Goal: Communication & Community: Share content

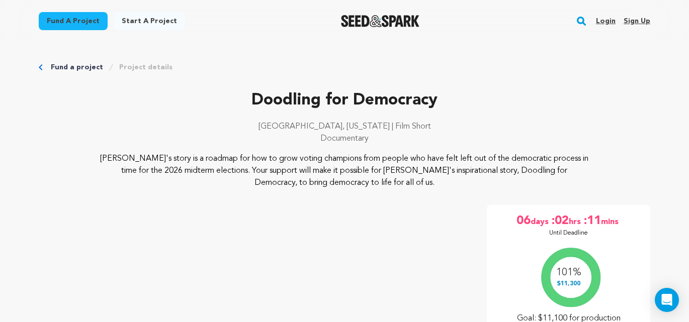
click at [632, 21] on link "Sign up" at bounding box center [636, 21] width 27 height 16
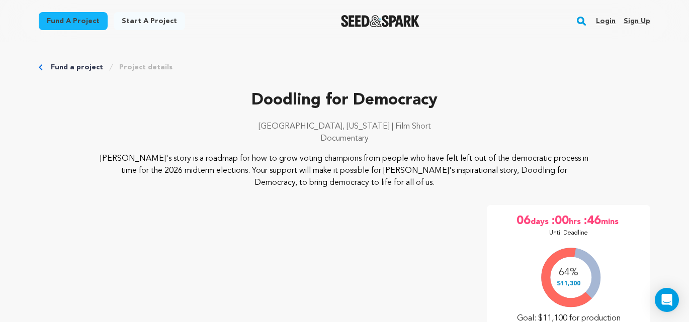
click at [606, 22] on link "Login" at bounding box center [606, 21] width 20 height 16
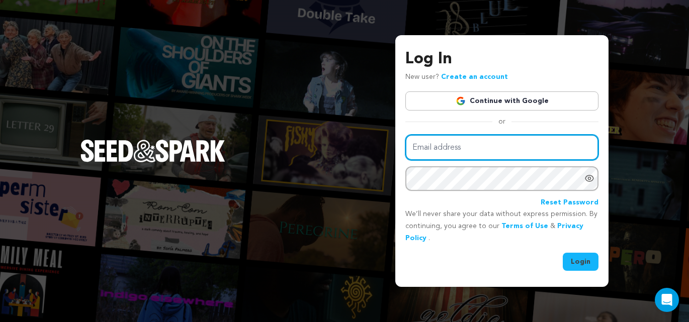
click at [489, 146] on input "Email address" at bounding box center [501, 148] width 193 height 26
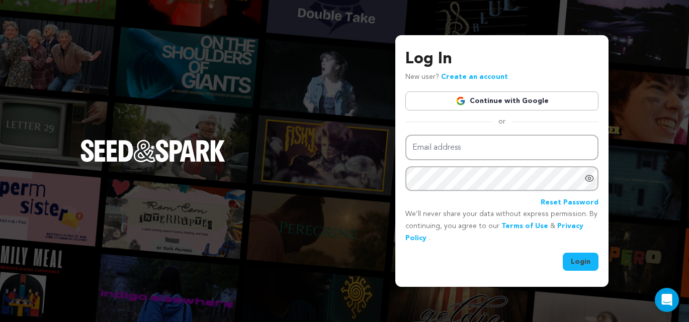
click at [496, 202] on div "Reset Password" at bounding box center [501, 203] width 193 height 12
click at [485, 164] on div "Email address Password Reset Password" at bounding box center [501, 172] width 193 height 74
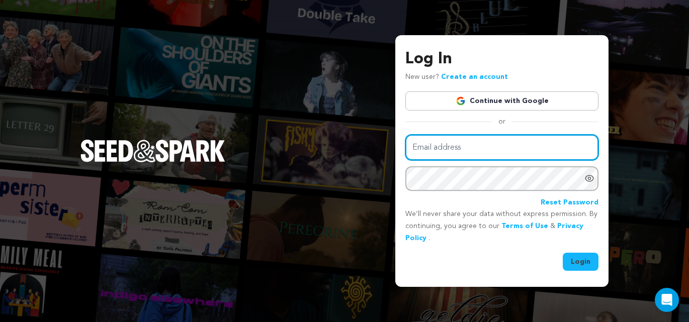
click at [487, 153] on input "Email address" at bounding box center [501, 148] width 193 height 26
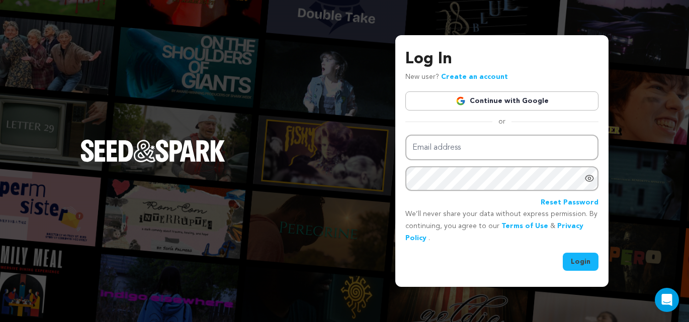
click at [590, 261] on button "Login" at bounding box center [581, 262] width 36 height 18
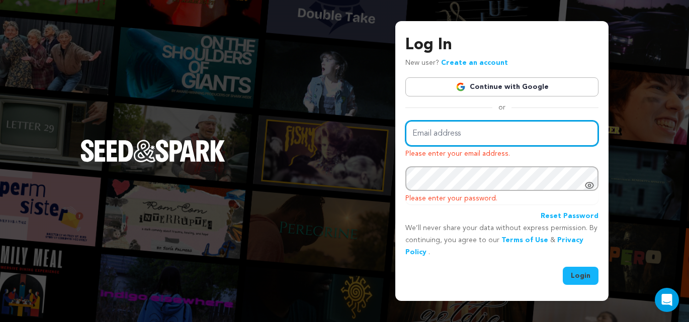
click at [457, 136] on input "Email address" at bounding box center [501, 134] width 193 height 26
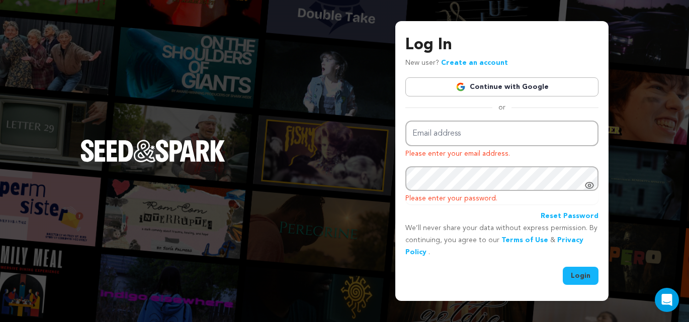
drag, startPoint x: 652, startPoint y: 258, endPoint x: 614, endPoint y: 150, distance: 114.6
click at [651, 258] on div "Log In New user? Create an account Continue with Google or Email address Please…" at bounding box center [344, 161] width 689 height 322
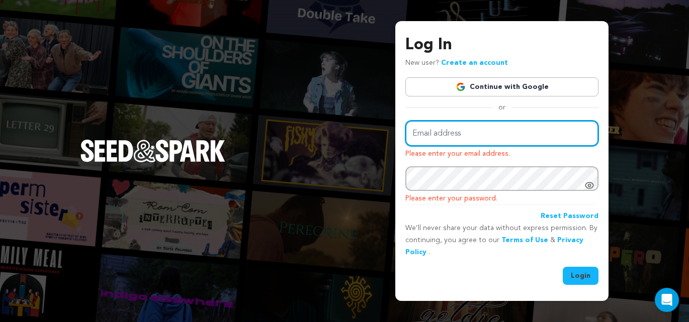
type input "harrislinda@me.com"
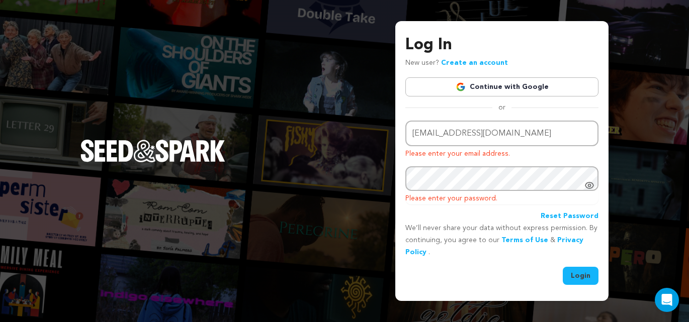
click at [583, 277] on button "Login" at bounding box center [581, 276] width 36 height 18
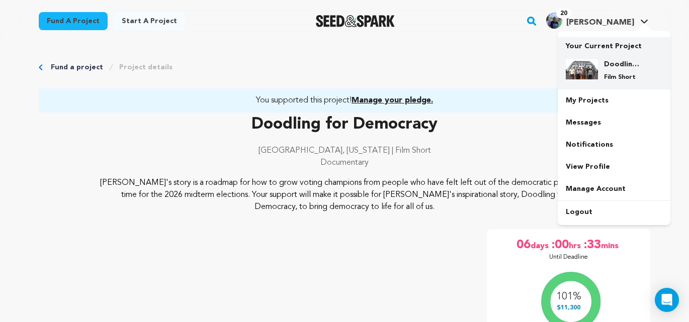
click at [613, 64] on h4 "Doodling for Democracy" at bounding box center [622, 64] width 36 height 10
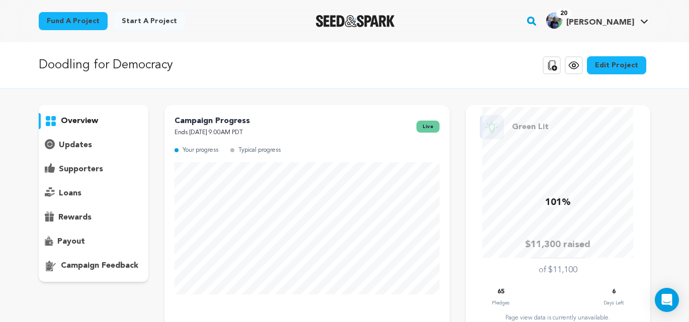
click at [82, 145] on p "updates" at bounding box center [75, 145] width 33 height 12
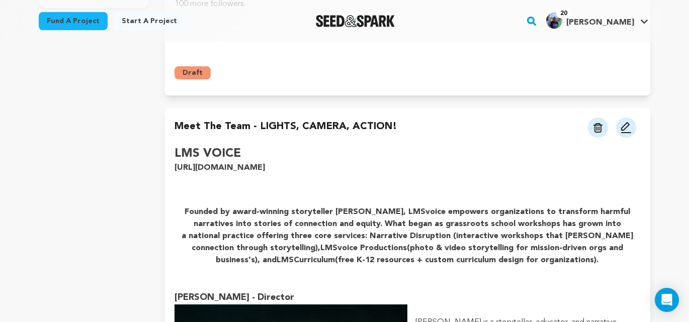
scroll to position [272, 0]
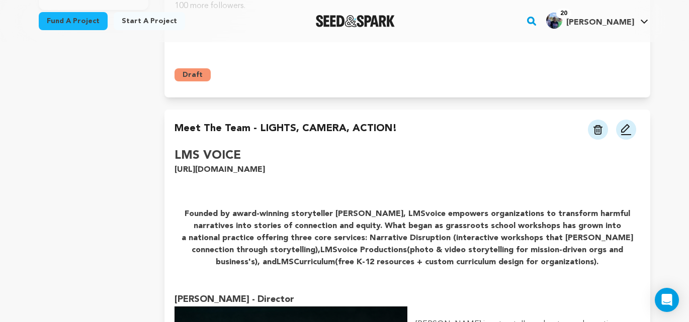
click at [626, 130] on img at bounding box center [626, 130] width 12 height 12
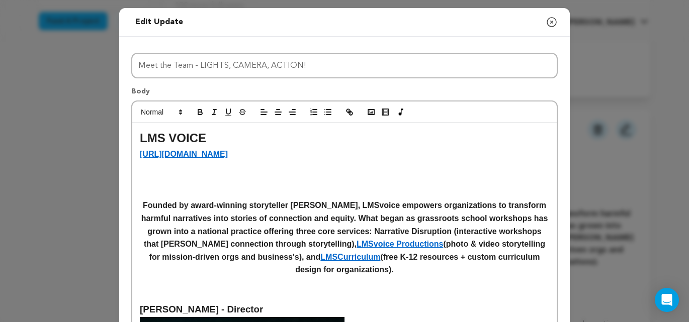
drag, startPoint x: 228, startPoint y: 155, endPoint x: 135, endPoint y: 156, distance: 92.5
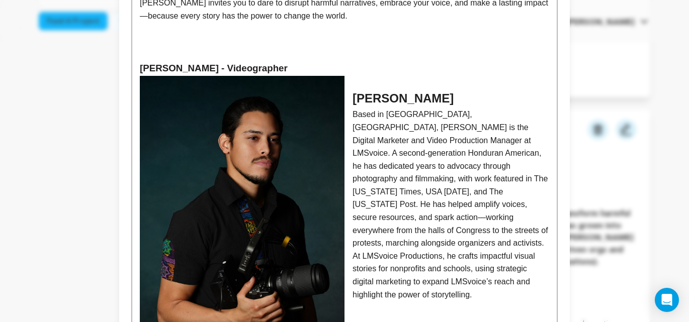
scroll to position [704, 0]
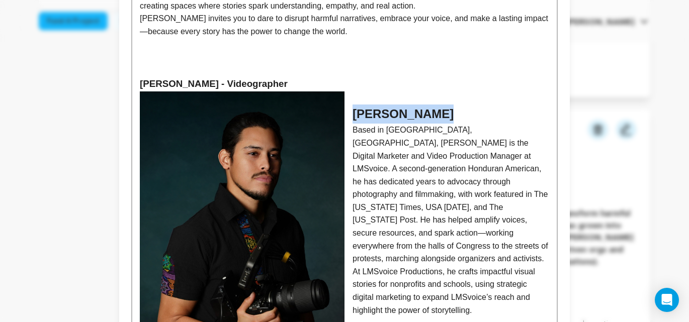
drag, startPoint x: 460, startPoint y: 115, endPoint x: 351, endPoint y: 117, distance: 109.1
click at [351, 117] on h2 "CONRADO MULUC" at bounding box center [344, 114] width 409 height 19
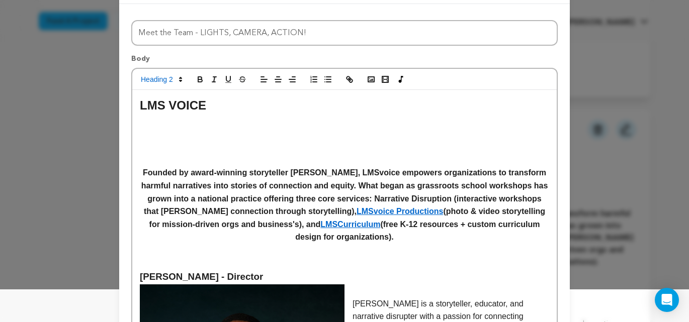
scroll to position [0, 0]
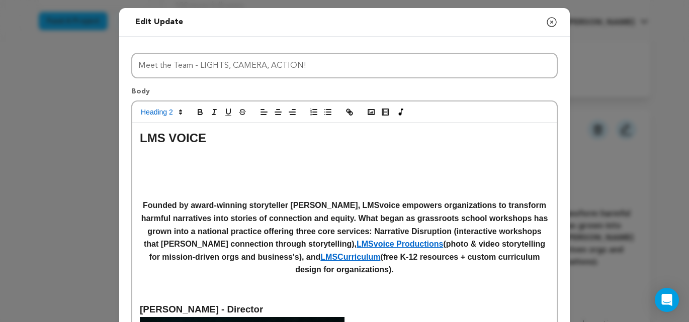
click at [167, 170] on h2 at bounding box center [344, 170] width 409 height 19
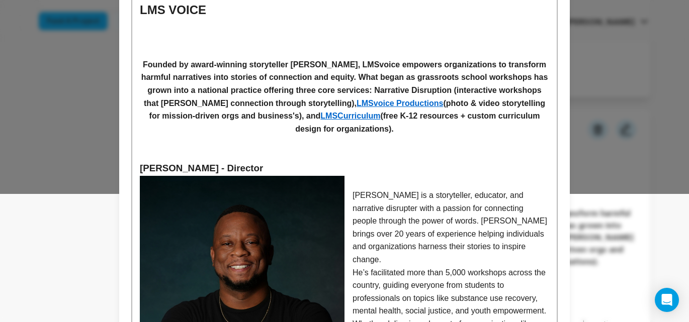
scroll to position [131, 0]
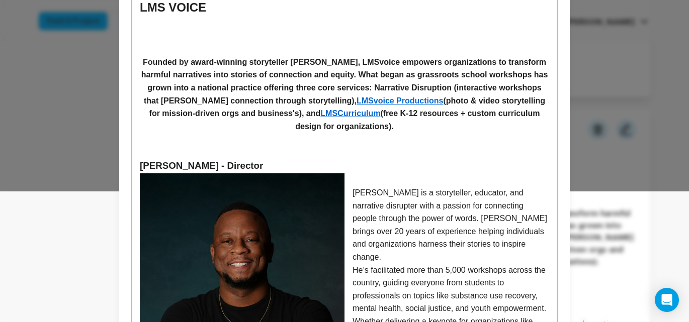
click at [153, 28] on h2 at bounding box center [344, 26] width 409 height 19
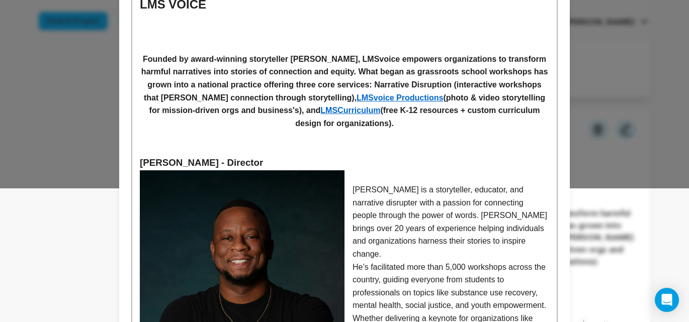
drag, startPoint x: 207, startPoint y: 8, endPoint x: 221, endPoint y: 29, distance: 25.4
click at [207, 8] on h2 "LMS VOICE" at bounding box center [344, 4] width 409 height 19
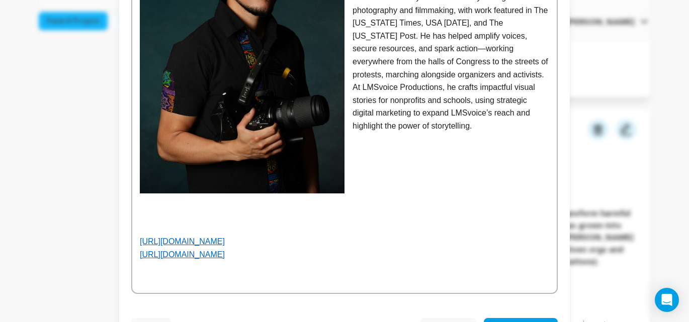
scroll to position [901, 0]
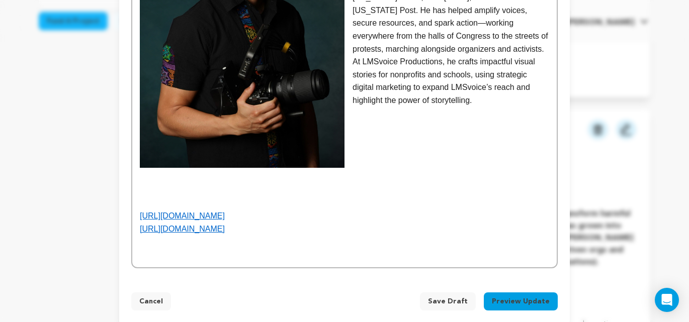
click at [453, 297] on span "Save Draft" at bounding box center [448, 302] width 40 height 10
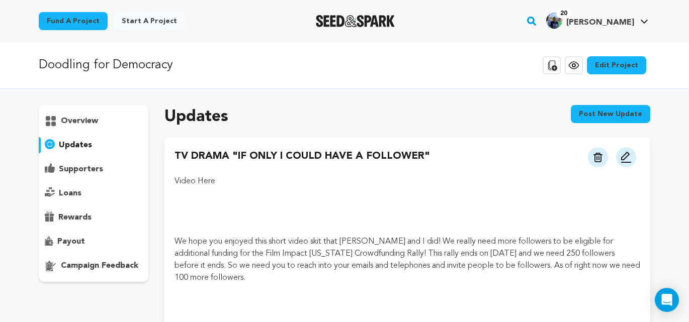
click at [86, 167] on p "supporters" at bounding box center [81, 169] width 44 height 12
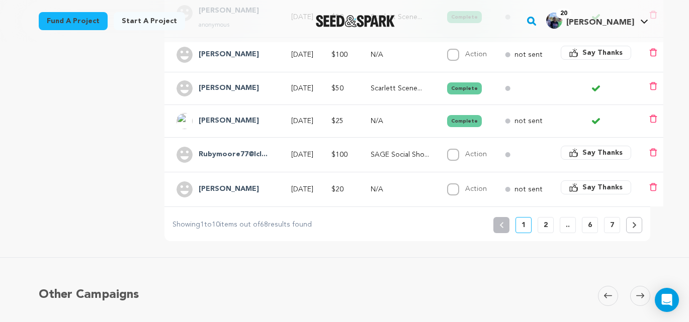
scroll to position [401, 0]
click at [543, 228] on p "2" at bounding box center [545, 225] width 4 height 10
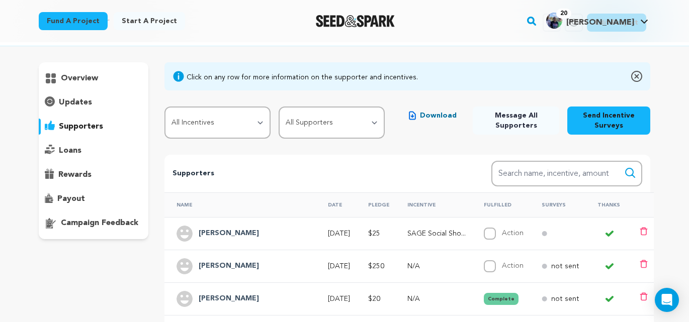
scroll to position [0, 0]
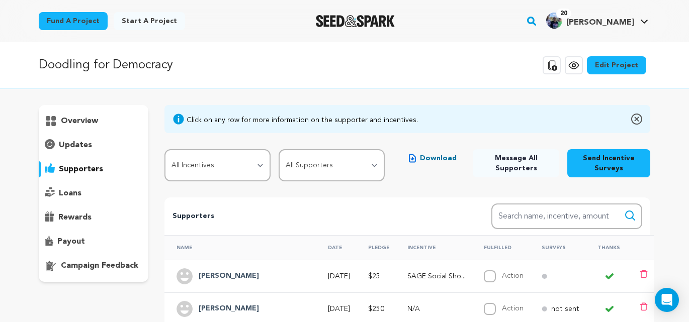
click at [84, 121] on p "overview" at bounding box center [79, 121] width 37 height 12
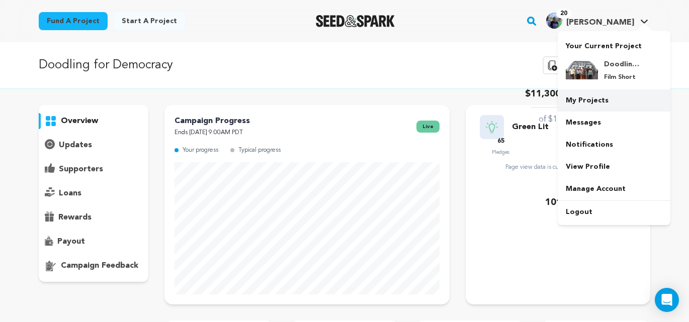
click at [590, 99] on link "My Projects" at bounding box center [613, 100] width 113 height 22
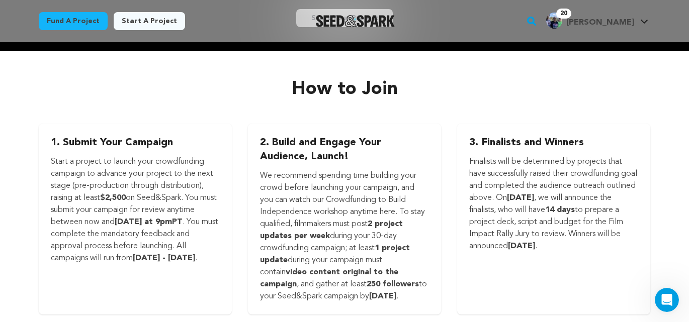
scroll to position [1344, 0]
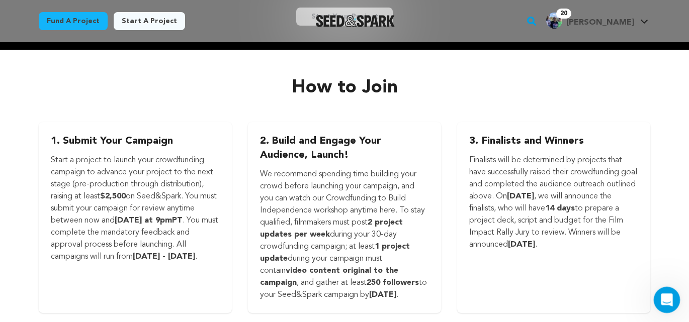
click at [663, 301] on icon "Open Intercom Messenger" at bounding box center [665, 299] width 17 height 17
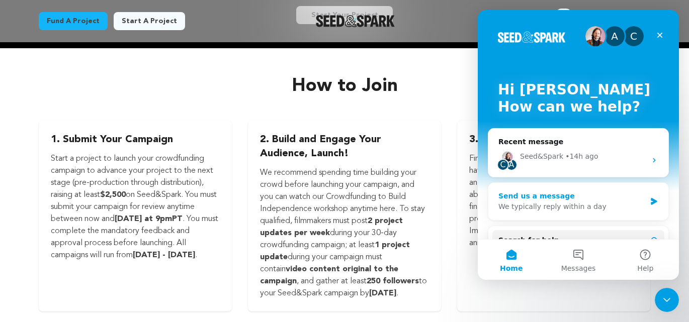
scroll to position [110, 0]
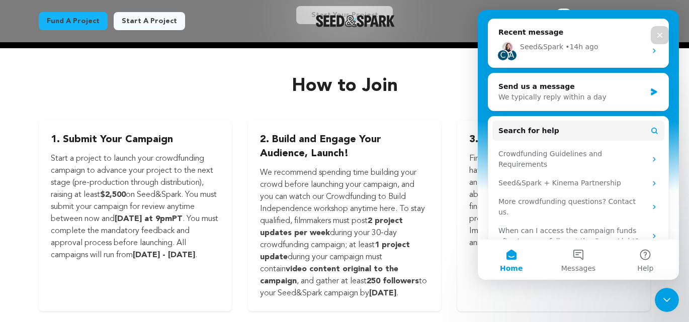
click at [428, 94] on div "How to Join 1. Submit Your Campaign Start a project to launch your crowdfunding…" at bounding box center [344, 193] width 643 height 235
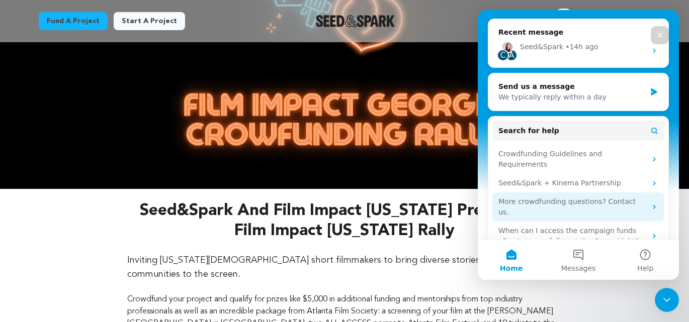
scroll to position [177, 0]
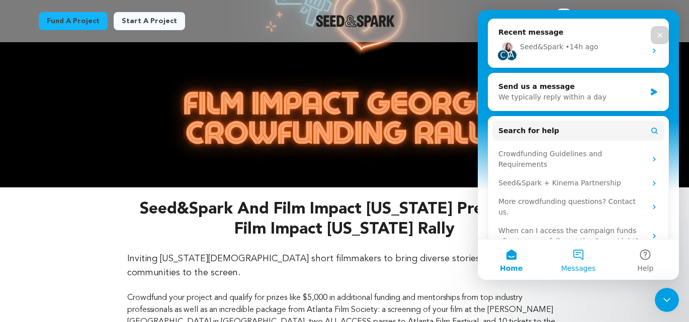
click at [578, 255] on button "Messages" at bounding box center [577, 260] width 67 height 40
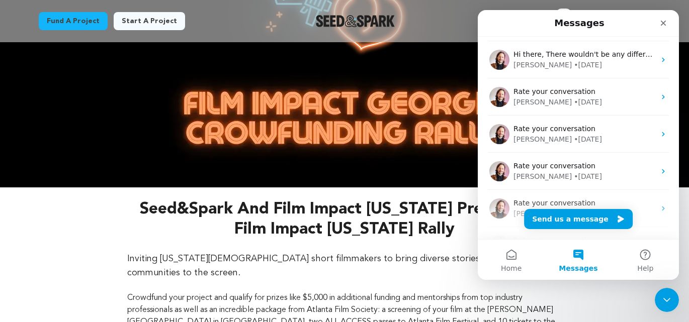
scroll to position [213, 0]
click at [425, 12] on div at bounding box center [355, 21] width 139 height 26
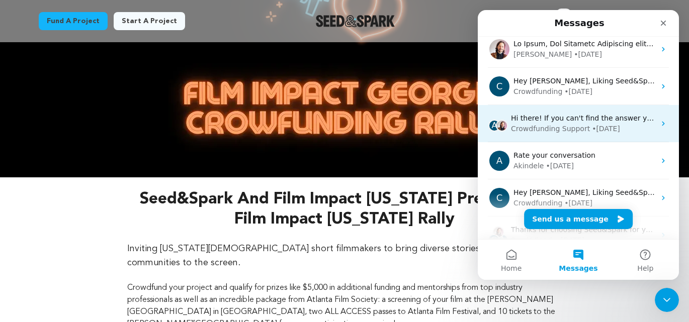
scroll to position [723, 0]
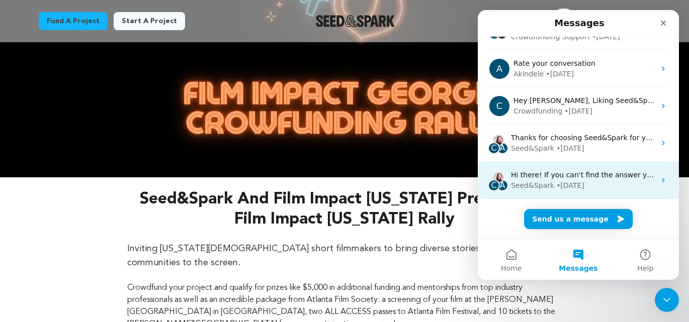
click at [559, 180] on div "Hi there! If you can't find the answer you are looking for please reach us here…" at bounding box center [583, 175] width 144 height 11
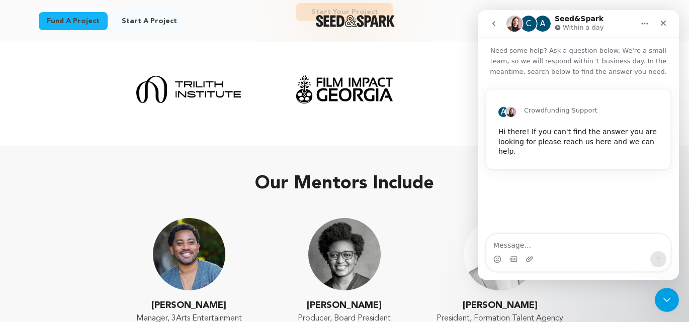
scroll to position [576, 0]
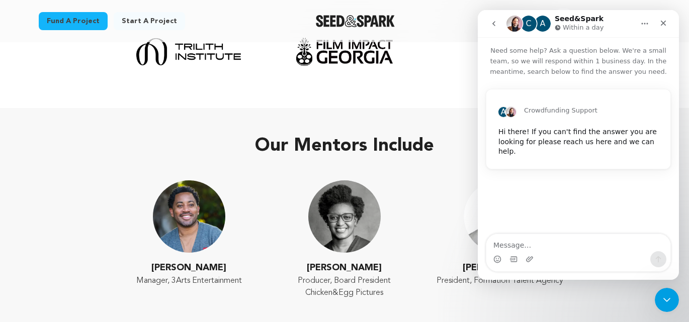
click at [497, 21] on icon "go back" at bounding box center [494, 24] width 8 height 8
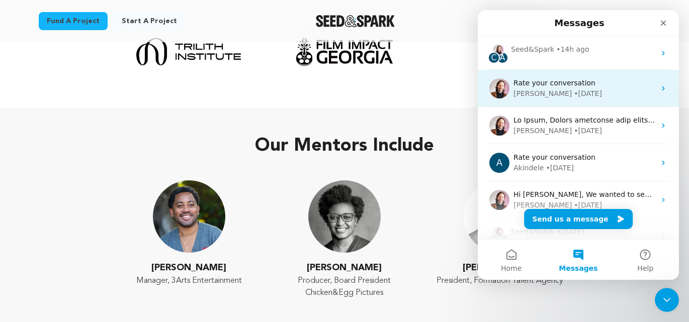
scroll to position [0, 0]
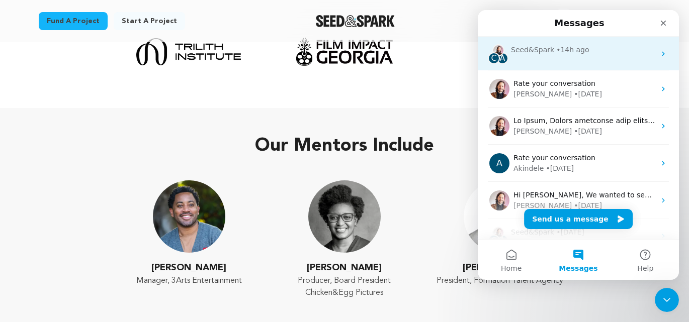
click at [568, 54] on div "• 14h ago" at bounding box center [572, 50] width 33 height 11
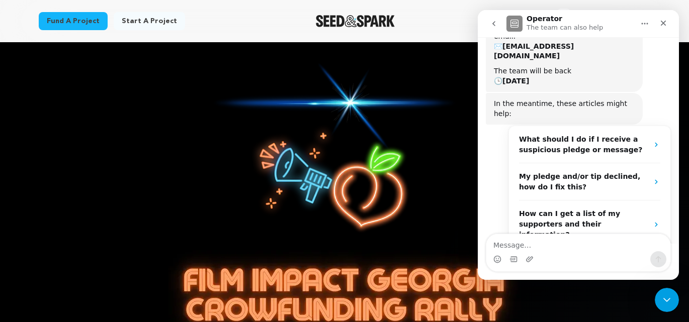
click at [370, 91] on img at bounding box center [344, 152] width 264 height 180
click at [667, 24] on icon "Close" at bounding box center [663, 23] width 8 height 8
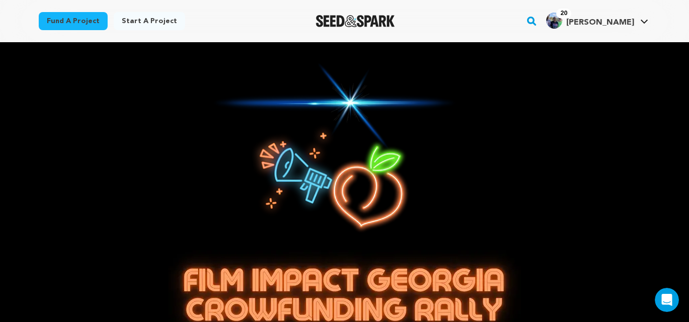
scroll to position [152, 0]
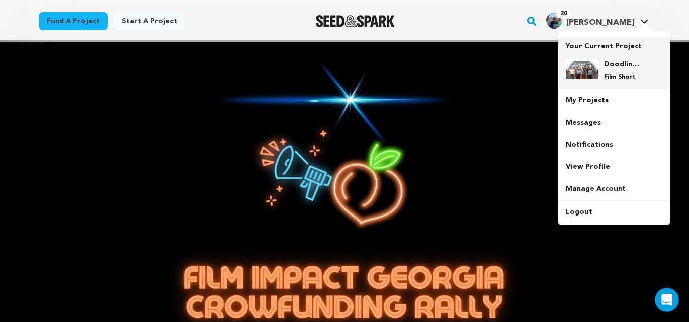
click at [608, 76] on p "Film Short" at bounding box center [622, 77] width 36 height 8
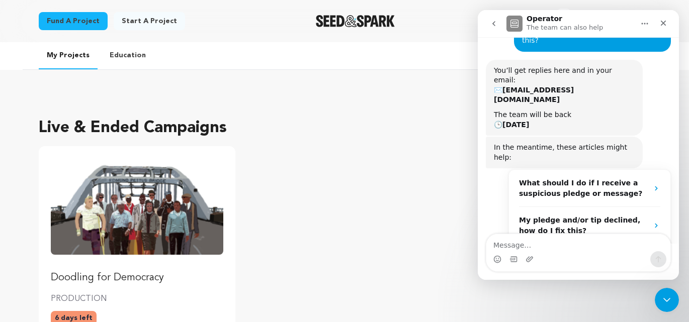
scroll to position [152, 0]
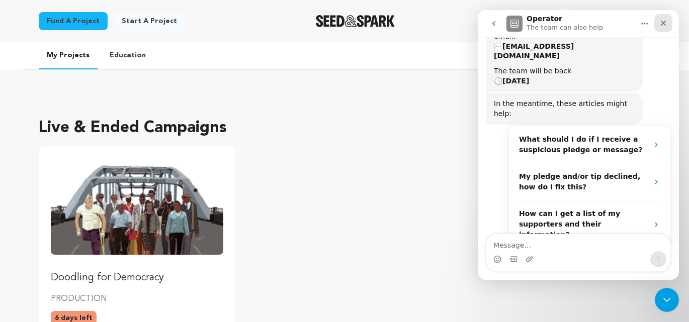
click at [664, 23] on icon "Close" at bounding box center [664, 24] width 6 height 6
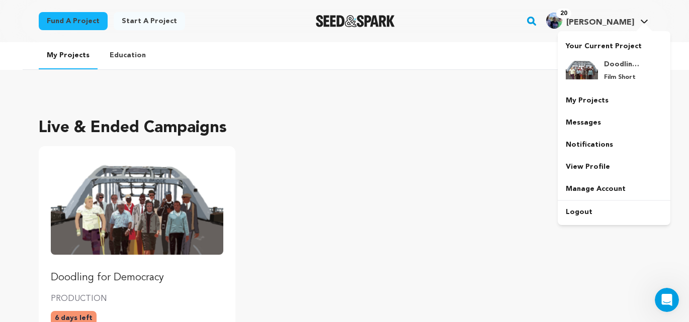
click at [624, 22] on span "[PERSON_NAME]" at bounding box center [600, 23] width 68 height 8
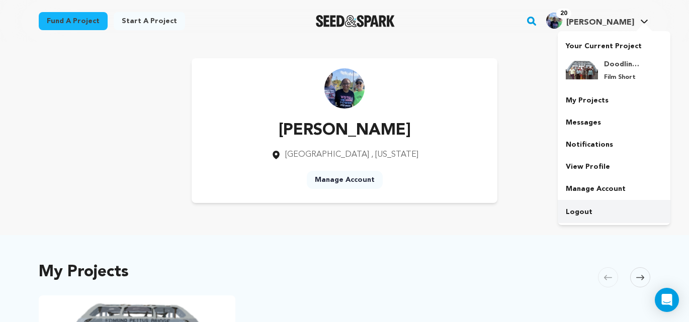
click at [583, 213] on link "Logout" at bounding box center [613, 212] width 113 height 22
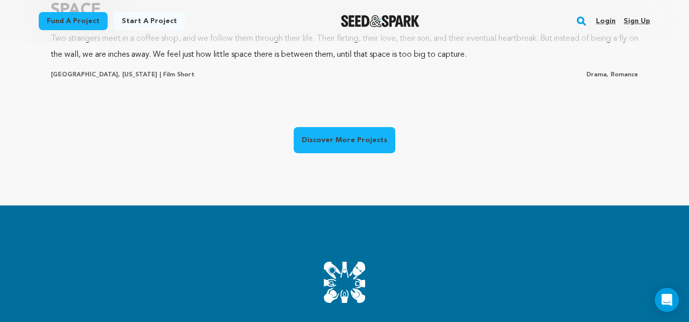
scroll to position [921, 0]
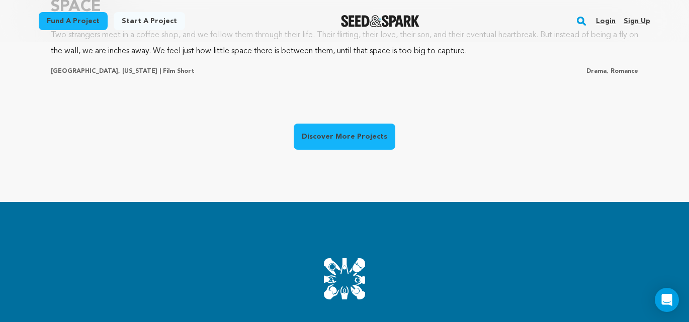
click at [339, 144] on link "Discover More Projects" at bounding box center [345, 137] width 102 height 26
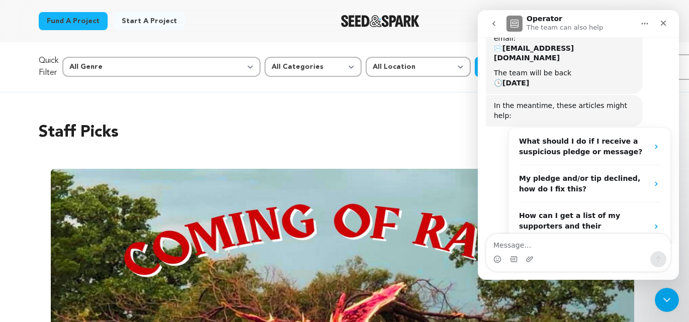
scroll to position [152, 0]
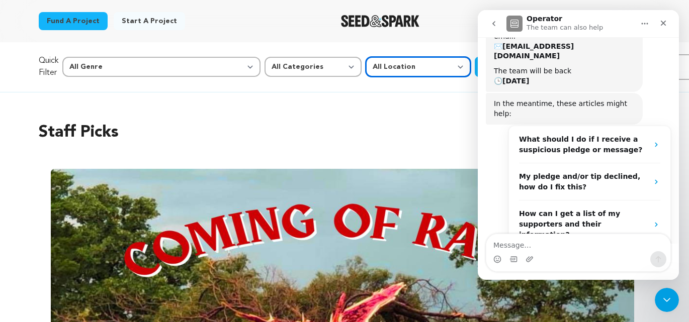
click at [365, 66] on select "All Location Everywhere [GEOGRAPHIC_DATA] [GEOGRAPHIC_DATA]" at bounding box center [417, 67] width 105 height 20
select select "1671"
click at [475, 68] on button "View Results" at bounding box center [515, 67] width 80 height 20
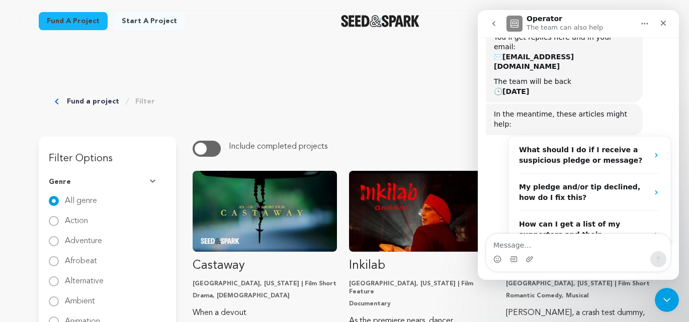
scroll to position [152, 0]
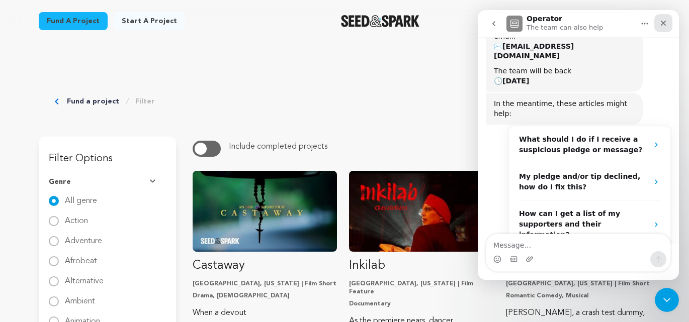
click at [666, 24] on icon "Close" at bounding box center [663, 23] width 8 height 8
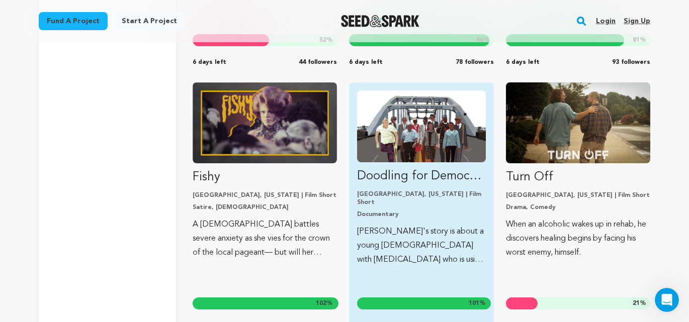
scroll to position [12663, 0]
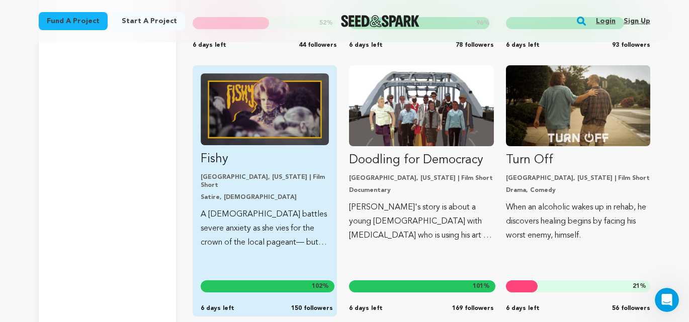
click at [244, 208] on p "A [DEMOGRAPHIC_DATA] battles severe anxiety as she vies for the crown of the lo…" at bounding box center [265, 229] width 128 height 42
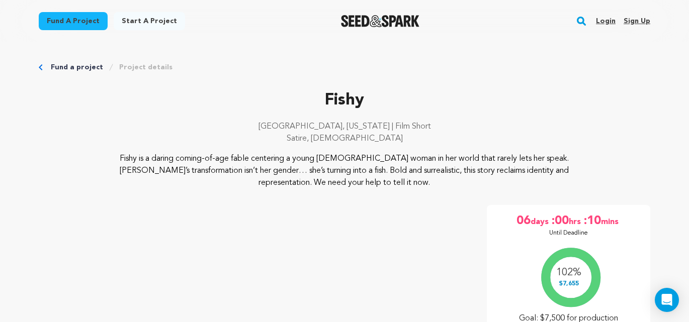
click at [606, 21] on link "Login" at bounding box center [606, 21] width 20 height 16
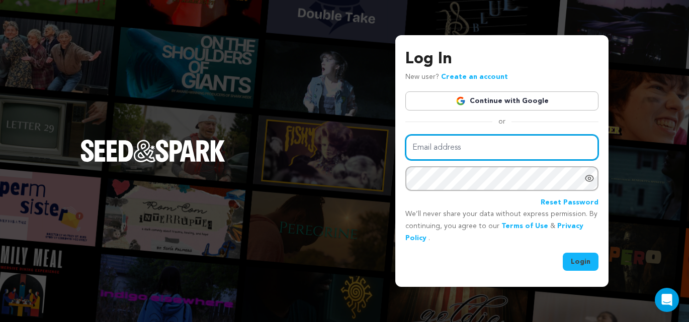
click at [497, 152] on input "Email address" at bounding box center [501, 148] width 193 height 26
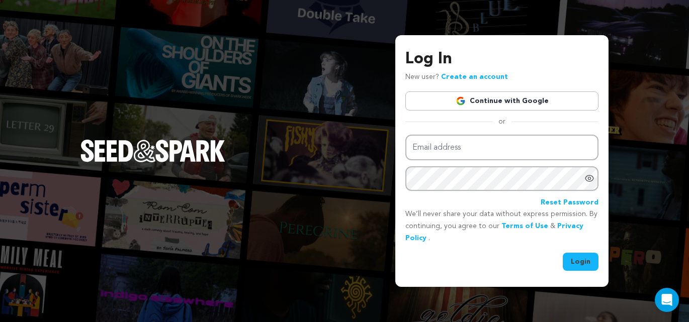
drag, startPoint x: 525, startPoint y: 238, endPoint x: 522, endPoint y: 254, distance: 15.9
click at [525, 238] on p "We’ll never share your data without express permission. By continuing, you agre…" at bounding box center [501, 227] width 193 height 36
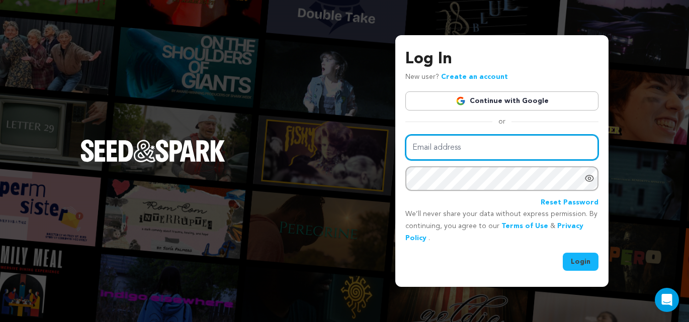
click at [458, 150] on input "Email address" at bounding box center [501, 148] width 193 height 26
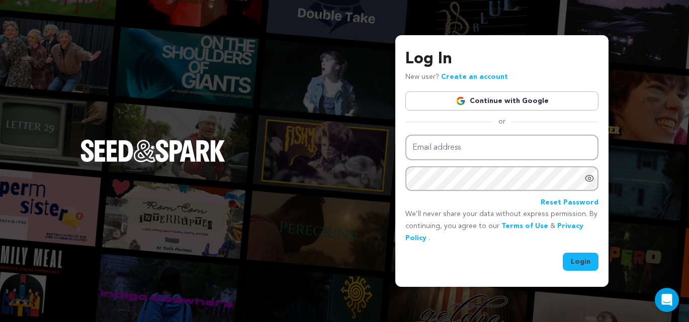
click at [635, 228] on div "Log In New user? Create an account Continue with Google or Email address Passwo…" at bounding box center [344, 161] width 689 height 322
drag, startPoint x: 336, startPoint y: 59, endPoint x: 423, endPoint y: 155, distance: 130.3
click at [336, 59] on div "Log In New user? Create an account Continue with Google or Email address Passwo…" at bounding box center [344, 161] width 689 height 322
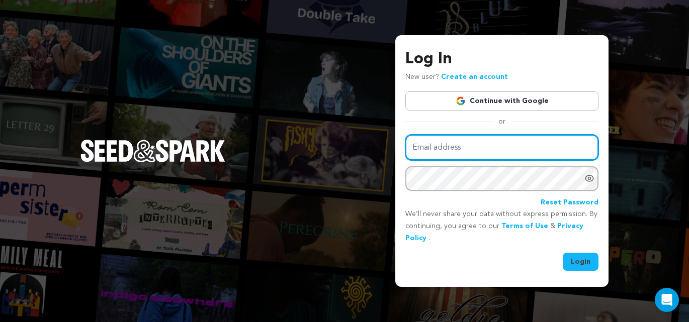
click at [481, 149] on input "Email address" at bounding box center [501, 148] width 193 height 26
type input "harris"
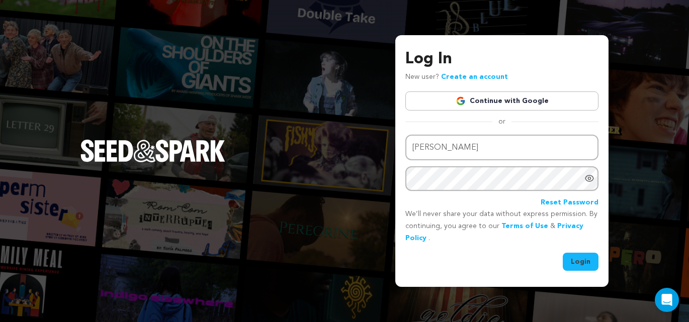
click at [613, 239] on div "Log In New user? Create an account Continue with Google or Email address harris…" at bounding box center [344, 161] width 689 height 322
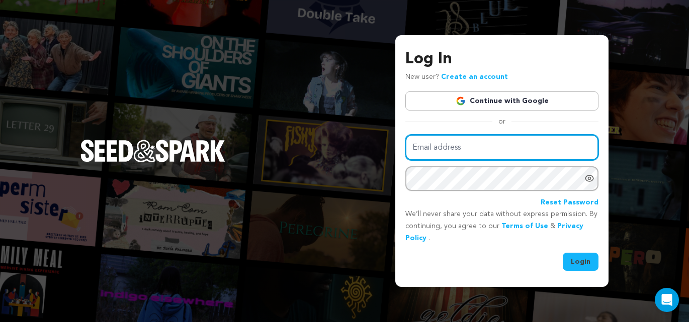
click at [471, 151] on input "Email address" at bounding box center [501, 148] width 193 height 26
type input "[EMAIL_ADDRESS][DOMAIN_NAME]"
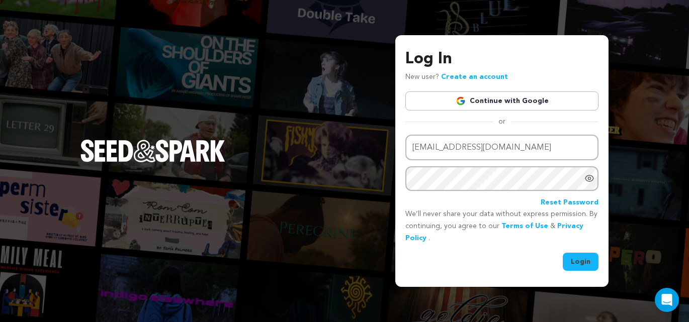
click at [583, 261] on button "Login" at bounding box center [581, 262] width 36 height 18
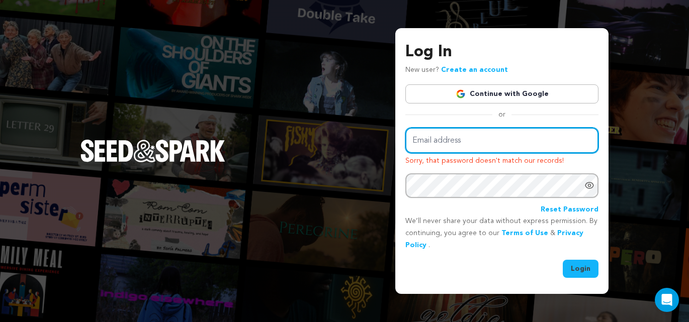
click at [493, 149] on input "Email address" at bounding box center [501, 141] width 193 height 26
type input "[EMAIL_ADDRESS][DOMAIN_NAME]"
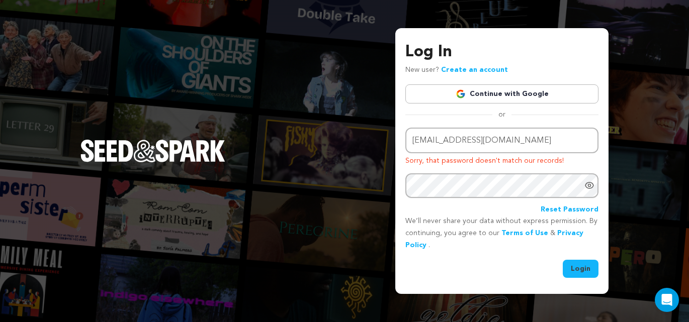
click at [567, 163] on p "Sorry, that password doesn't match our records!" at bounding box center [501, 161] width 193 height 12
click at [589, 185] on icon "Show password as plain text. Warning: this will display your password on the sc…" at bounding box center [589, 185] width 10 height 10
click at [580, 270] on button "Login" at bounding box center [581, 269] width 36 height 18
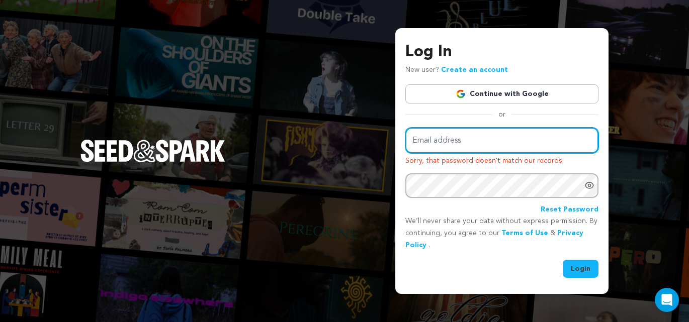
click at [442, 145] on input "Email address" at bounding box center [501, 141] width 193 height 26
type input "[EMAIL_ADDRESS][DOMAIN_NAME]"
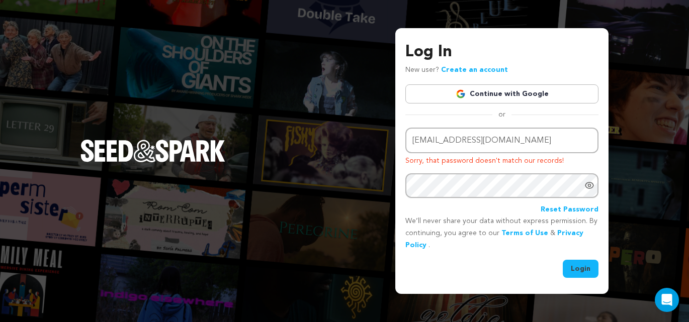
click at [580, 273] on button "Login" at bounding box center [581, 269] width 36 height 18
click at [274, 58] on div "Log In New user? Create an account Continue with Google or Email address Sorry,…" at bounding box center [344, 161] width 689 height 322
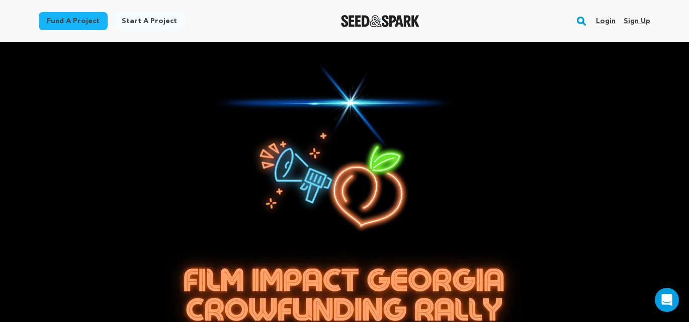
click at [607, 21] on link "Login" at bounding box center [606, 21] width 20 height 16
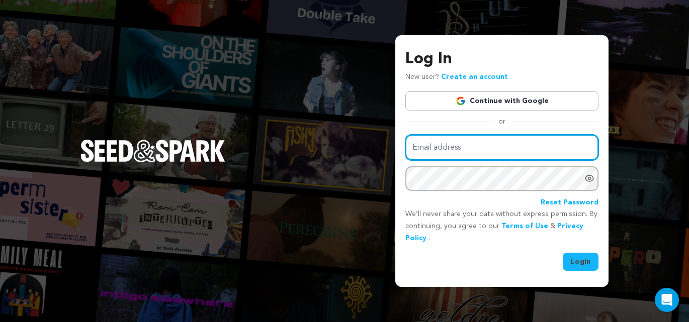
click at [436, 148] on input "Email address" at bounding box center [501, 148] width 193 height 26
click at [470, 153] on input "Email address" at bounding box center [501, 148] width 193 height 26
type input "harrislinda@me.com"
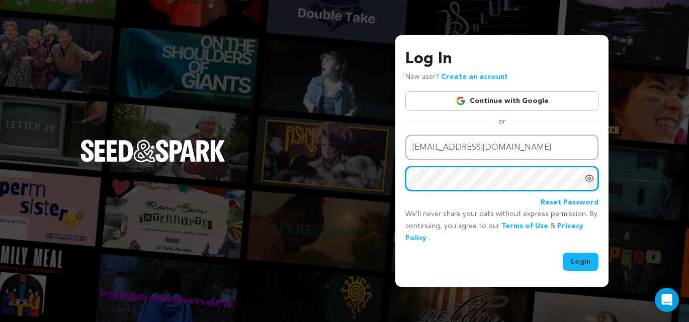
click at [396, 177] on div "Log In New user? Create an account Continue with Google or Email address harris…" at bounding box center [501, 161] width 213 height 252
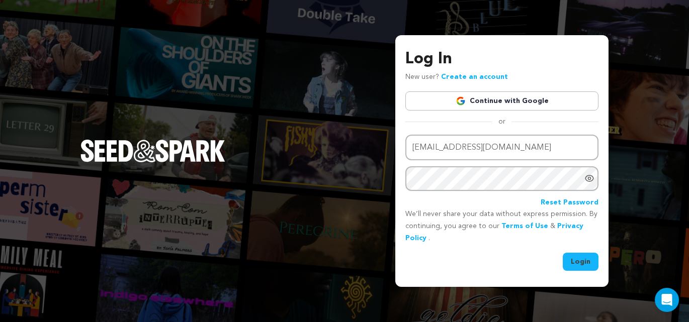
click at [582, 256] on button "Login" at bounding box center [581, 262] width 36 height 18
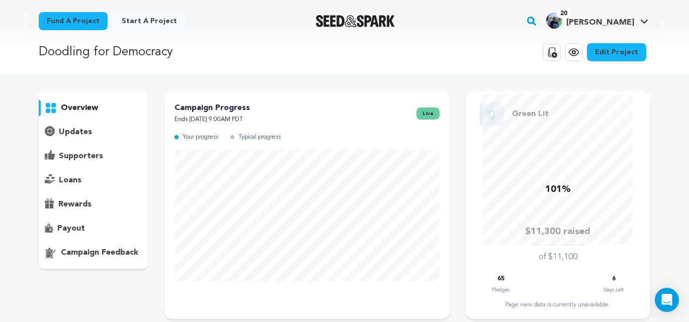
scroll to position [15, 0]
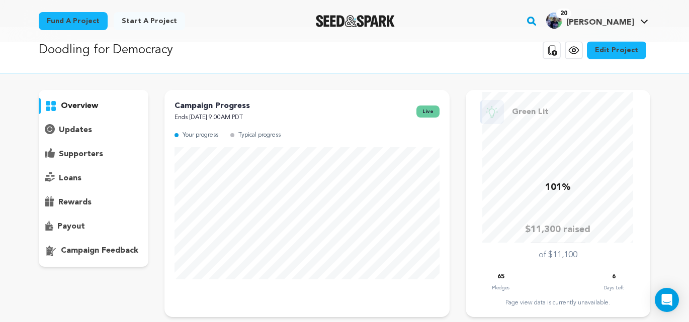
click at [76, 129] on p "updates" at bounding box center [75, 130] width 33 height 12
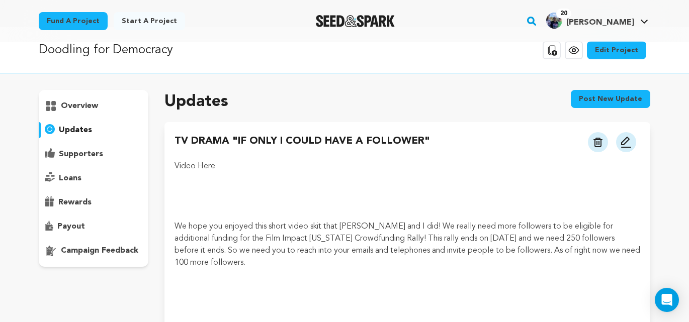
click at [202, 177] on p at bounding box center [406, 178] width 465 height 12
click at [198, 166] on p "Video Here" at bounding box center [406, 166] width 465 height 12
click at [629, 144] on img at bounding box center [626, 142] width 12 height 12
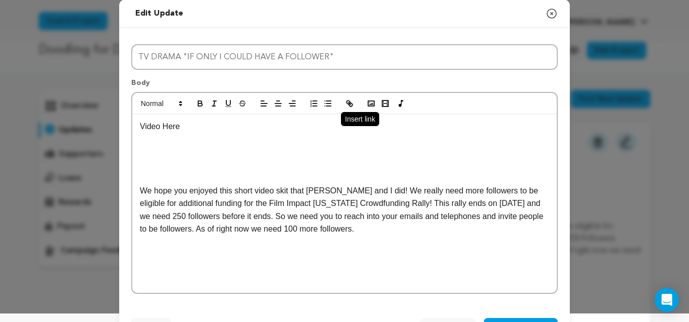
scroll to position [10, 0]
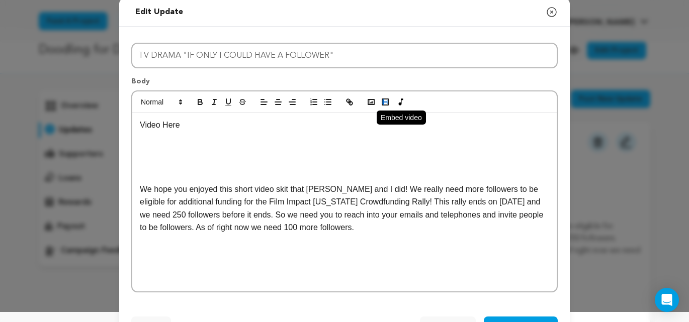
click at [384, 103] on icon "button" at bounding box center [385, 102] width 9 height 9
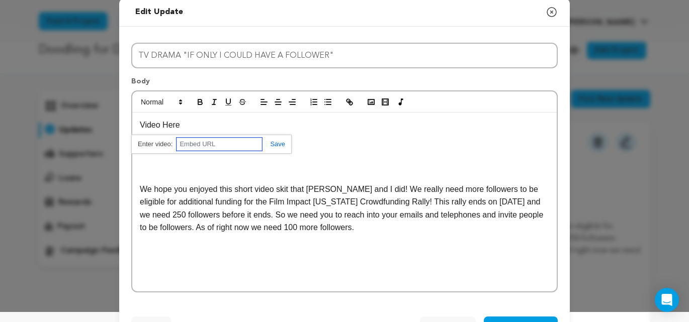
click at [195, 146] on input "text" at bounding box center [218, 144] width 85 height 13
paste input "https://www.dayalmohamed.com/"
type input "https://www.dayalmohamed.com/"
drag, startPoint x: 259, startPoint y: 145, endPoint x: 135, endPoint y: 145, distance: 124.2
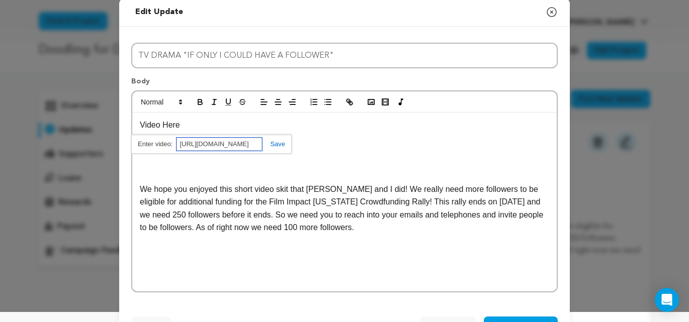
click at [135, 145] on div "https://www.dayalmohamed.com/" at bounding box center [211, 145] width 160 height 20
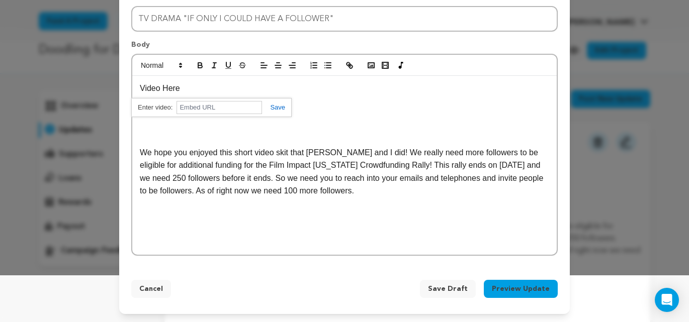
click at [457, 289] on span "Save Draft" at bounding box center [448, 289] width 40 height 10
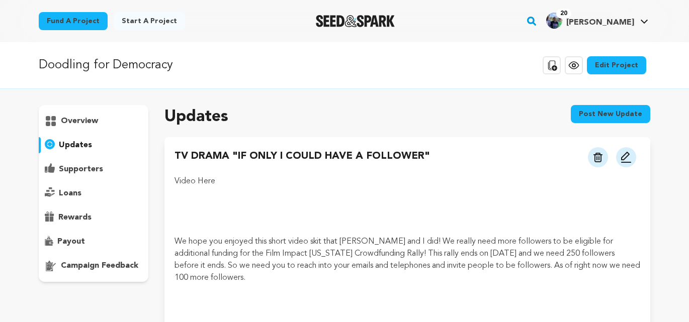
scroll to position [15, 0]
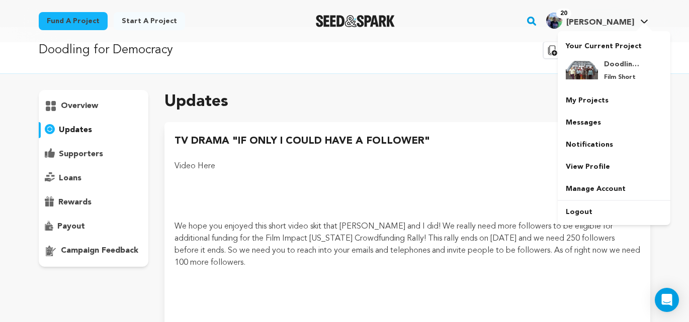
click at [615, 17] on h4 "[PERSON_NAME]" at bounding box center [600, 23] width 68 height 12
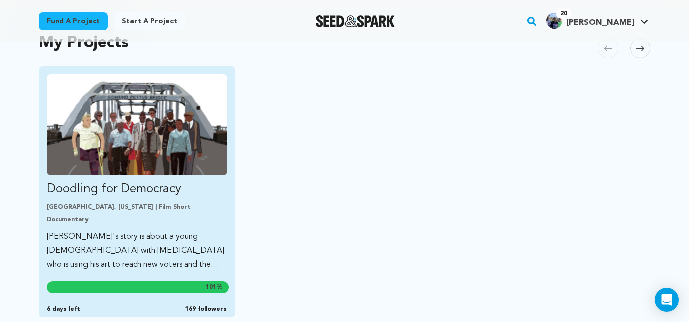
scroll to position [208, 0]
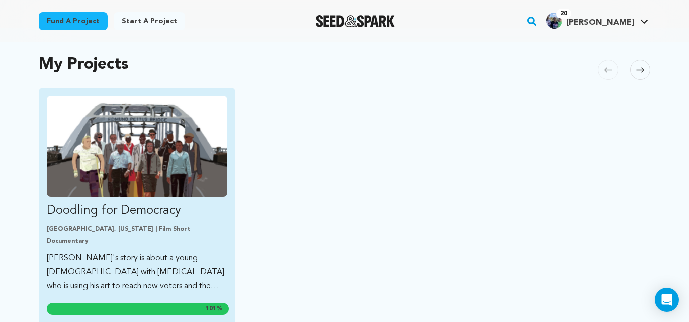
click at [142, 179] on img "Fund Doodling for Democracy" at bounding box center [137, 146] width 180 height 101
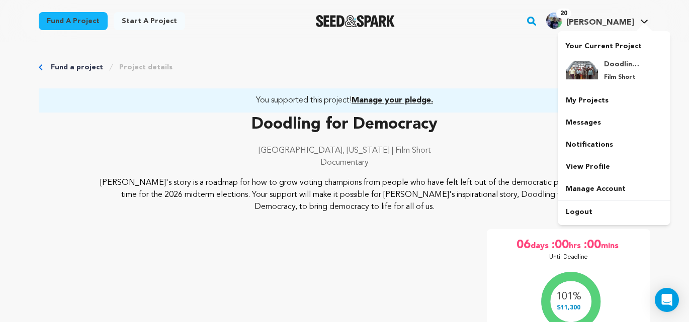
click at [617, 19] on span "[PERSON_NAME]" at bounding box center [600, 23] width 68 height 8
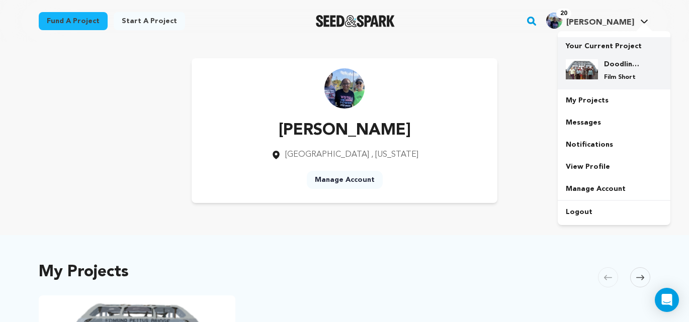
click at [592, 71] on img at bounding box center [582, 69] width 32 height 20
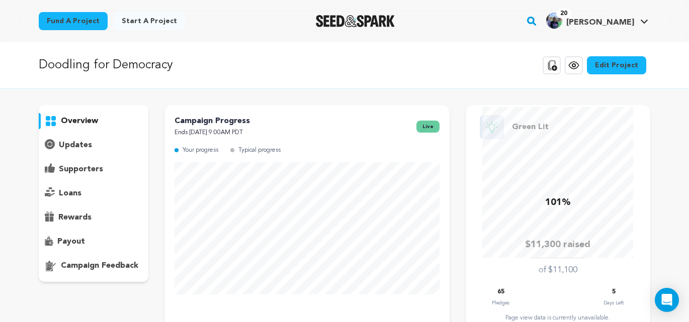
click at [557, 64] on icon at bounding box center [551, 65] width 12 height 12
click at [555, 67] on icon at bounding box center [551, 65] width 12 height 12
click at [86, 147] on p "updates" at bounding box center [75, 145] width 33 height 12
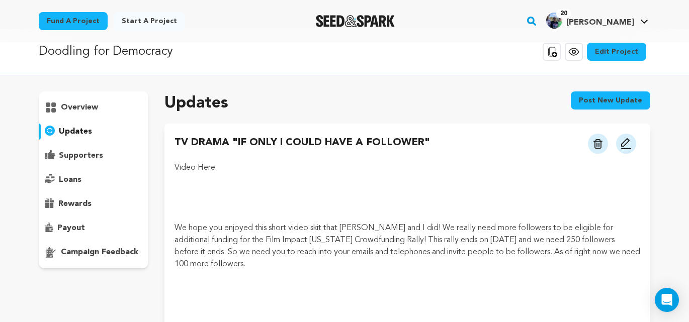
scroll to position [18, 0]
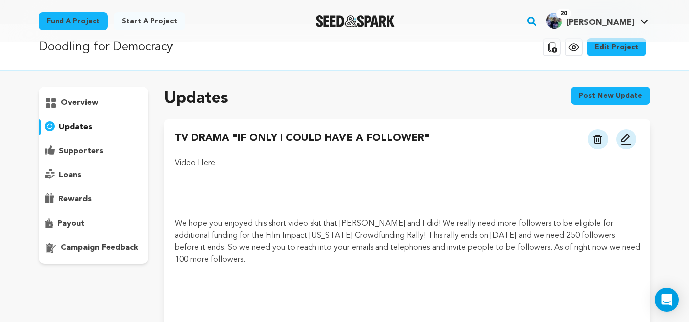
click at [628, 138] on img at bounding box center [626, 139] width 12 height 12
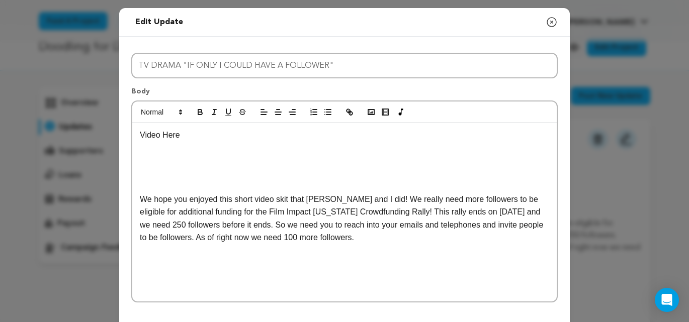
click at [149, 138] on p "Video Here" at bounding box center [344, 135] width 409 height 13
drag, startPoint x: 198, startPoint y: 134, endPoint x: 131, endPoint y: 134, distance: 67.4
click at [131, 134] on div "Video Here We hope you enjoyed this short video skit that Derek and I did! We r…" at bounding box center [344, 202] width 426 height 202
click at [388, 112] on rect "button" at bounding box center [385, 112] width 6 height 6
paste input "https://youtu.be/lKjyIrzC4BI"
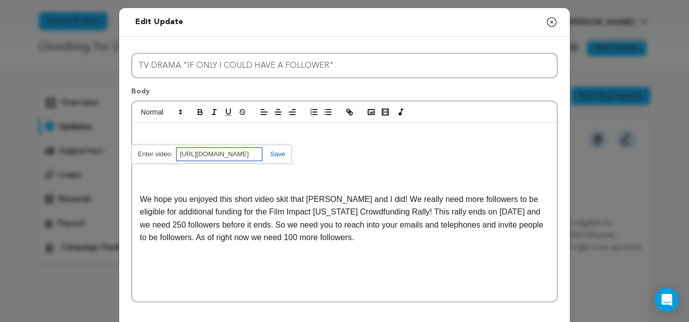
type input "https://youtu.be/lKjyIrzC4BI"
click at [278, 156] on link at bounding box center [273, 154] width 23 height 8
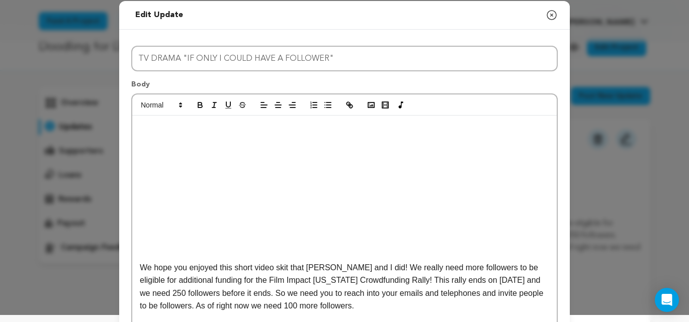
scroll to position [0, 0]
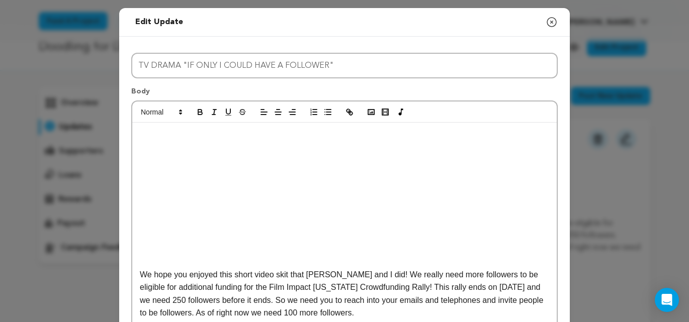
click at [159, 216] on p at bounding box center [344, 210] width 409 height 13
click at [150, 228] on p at bounding box center [344, 223] width 409 height 13
click at [144, 218] on p at bounding box center [344, 223] width 409 height 13
click at [144, 226] on p at bounding box center [344, 223] width 409 height 13
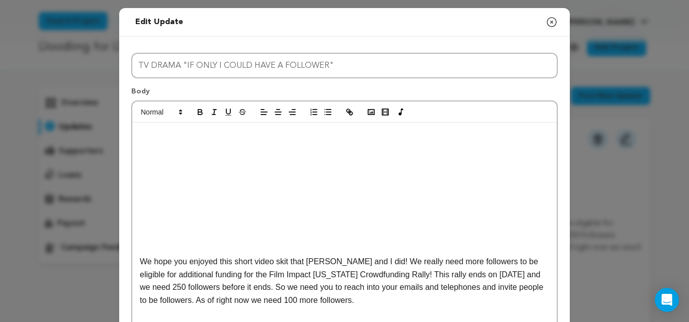
click at [146, 232] on p at bounding box center [344, 236] width 409 height 13
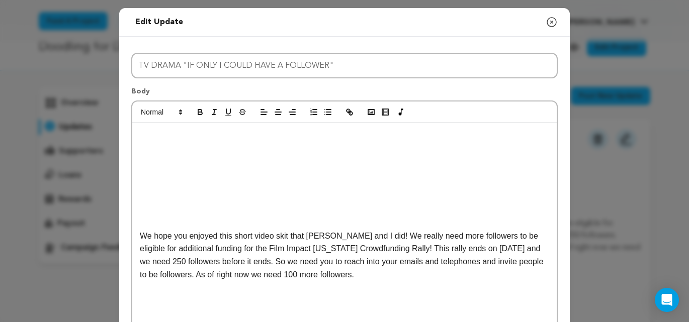
click at [145, 224] on p at bounding box center [344, 223] width 409 height 13
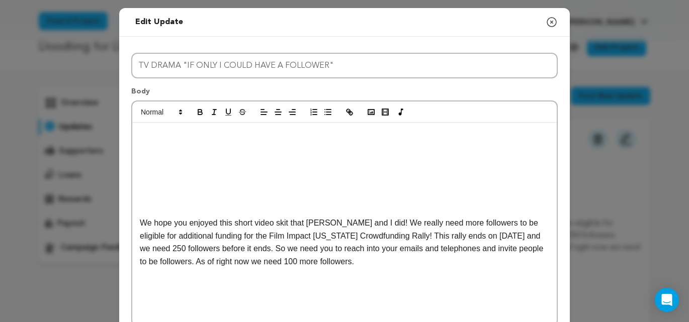
click at [370, 223] on p "We hope you enjoyed this short video skit that Derek and I did! We really need …" at bounding box center [344, 242] width 409 height 51
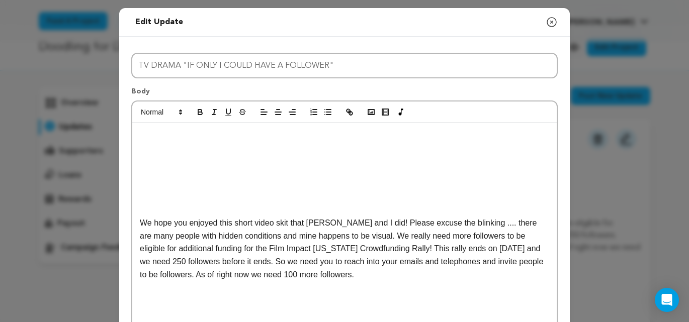
scroll to position [1, 0]
click at [161, 262] on p "We hope you enjoyed this short video skit that Derek and I did! Please excuse t…" at bounding box center [344, 248] width 409 height 64
click at [186, 263] on p "We hope you enjoyed this short video skit that Derek and I did! Please excuse t…" at bounding box center [344, 248] width 409 height 64
click at [489, 262] on p "We hope you enjoyed this short video skit that Derek and I did! Please excuse t…" at bounding box center [344, 248] width 409 height 64
click at [543, 262] on p "We hope you enjoyed this short video skit that Derek and I did! Please excuse t…" at bounding box center [344, 248] width 409 height 64
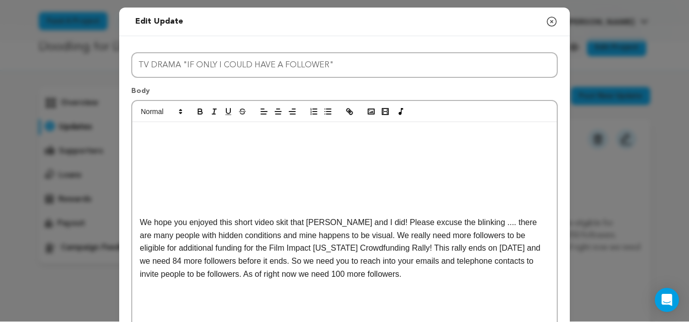
drag, startPoint x: 411, startPoint y: 275, endPoint x: 248, endPoint y: 276, distance: 163.4
click at [248, 276] on p "We hope you enjoyed this short video skit that Derek and I did! Please excuse t…" at bounding box center [344, 248] width 409 height 64
click at [253, 273] on p "We hope you enjoyed this short video skit that Derek and I did! Please excuse t…" at bounding box center [344, 248] width 409 height 64
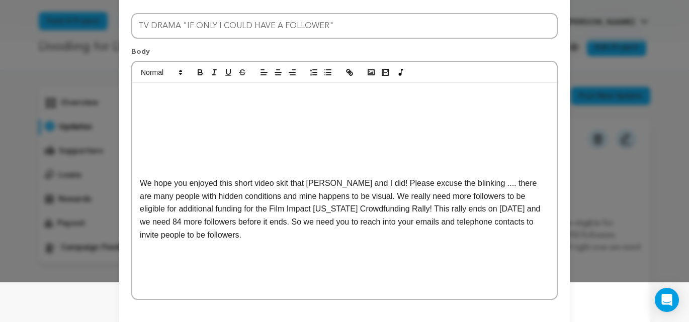
scroll to position [38, 0]
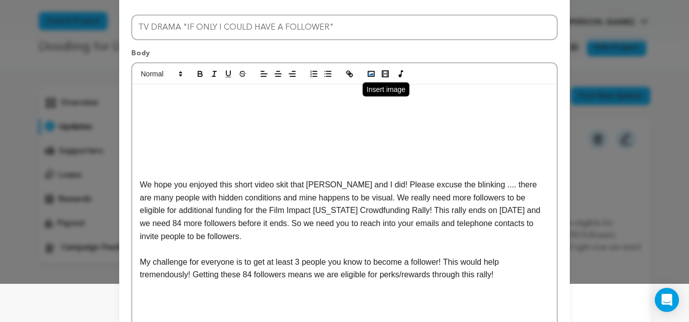
click at [367, 74] on icon "button" at bounding box center [370, 73] width 9 height 9
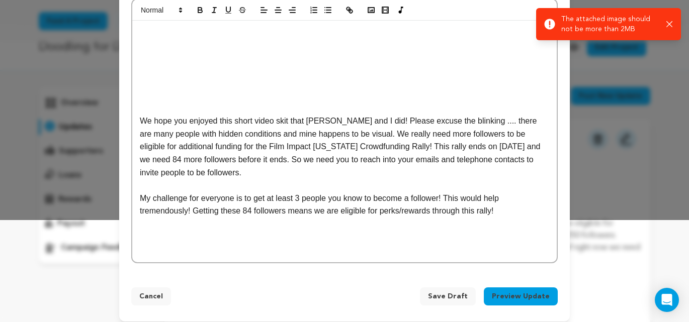
scroll to position [110, 0]
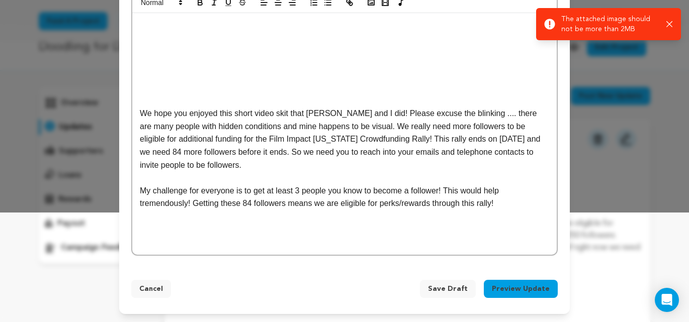
click at [515, 209] on p "My challenge for everyone is to get at least 3 people you know to become a foll…" at bounding box center [344, 197] width 409 height 26
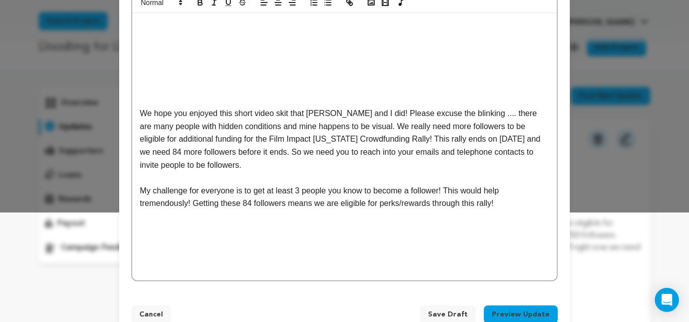
scroll to position [109, 0]
click at [369, 6] on icon "button" at bounding box center [370, 2] width 9 height 9
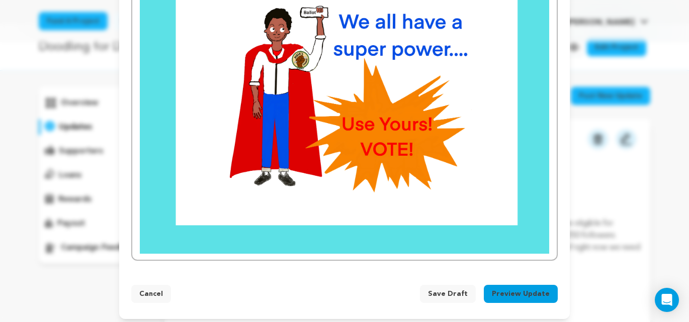
scroll to position [400, 0]
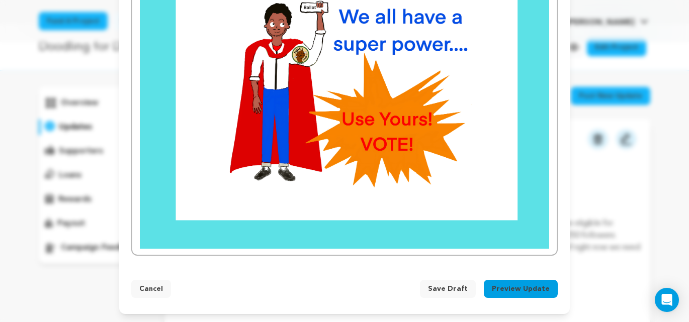
click at [524, 288] on button "Preview Update" at bounding box center [521, 289] width 74 height 18
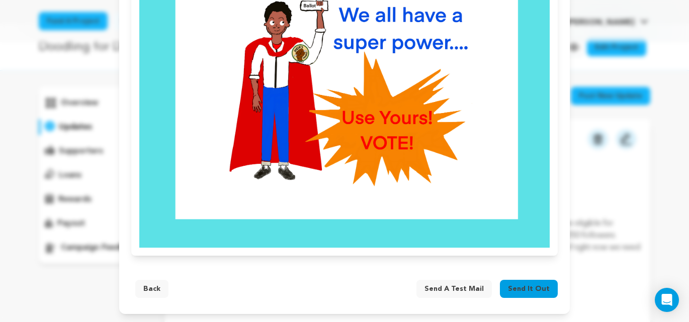
click at [462, 291] on span "Send a test mail" at bounding box center [453, 289] width 59 height 10
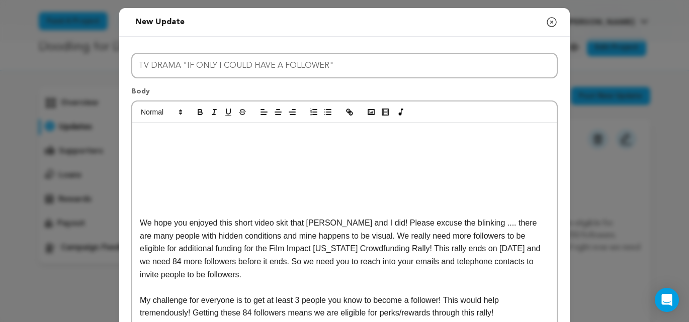
scroll to position [7, 0]
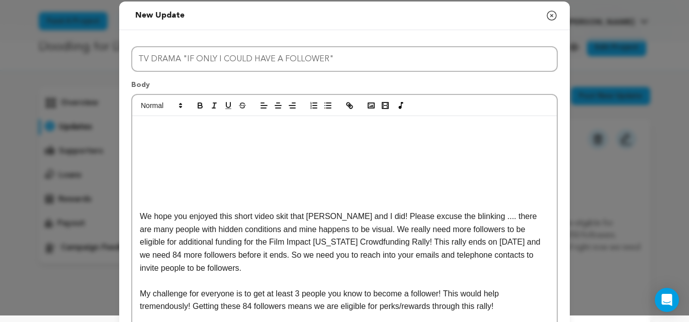
drag, startPoint x: 315, startPoint y: 161, endPoint x: 289, endPoint y: 162, distance: 26.2
click at [349, 108] on icon "button" at bounding box center [351, 107] width 4 height 4
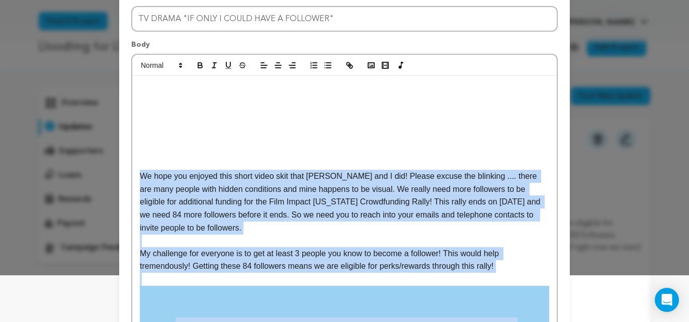
scroll to position [400, 0]
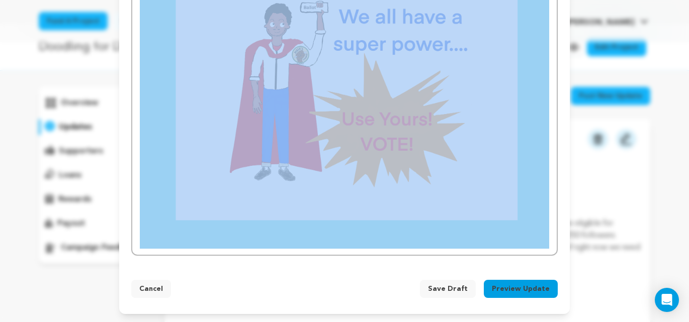
drag, startPoint x: 139, startPoint y: 223, endPoint x: 472, endPoint y: 89, distance: 358.4
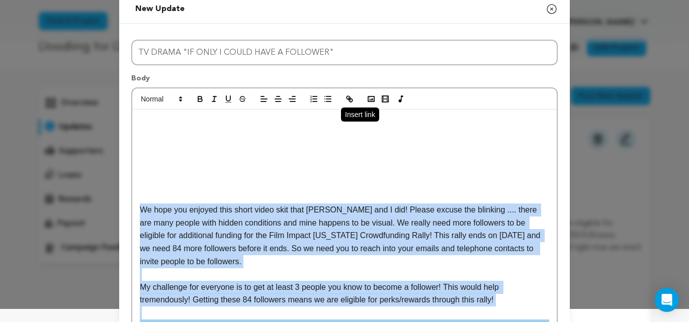
scroll to position [6, 0]
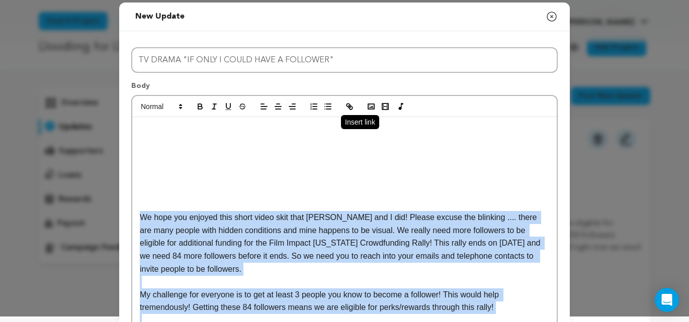
click at [354, 113] on button "button" at bounding box center [349, 107] width 14 height 12
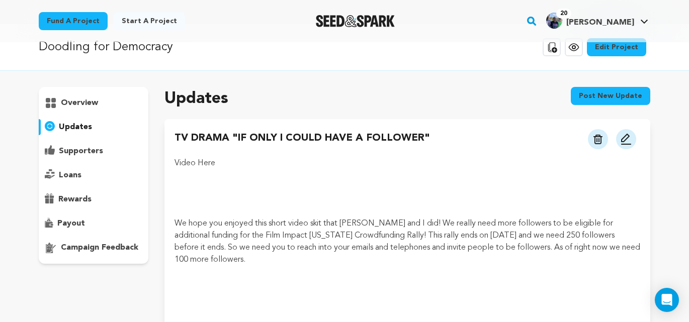
click at [79, 126] on p "updates" at bounding box center [75, 127] width 33 height 12
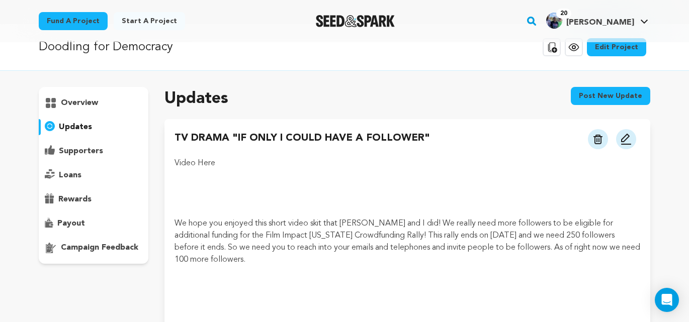
click at [79, 126] on p "updates" at bounding box center [75, 127] width 33 height 12
drag, startPoint x: 79, startPoint y: 126, endPoint x: 85, endPoint y: 126, distance: 6.5
click at [81, 126] on p "updates" at bounding box center [75, 127] width 33 height 12
click at [623, 139] on img at bounding box center [626, 139] width 12 height 12
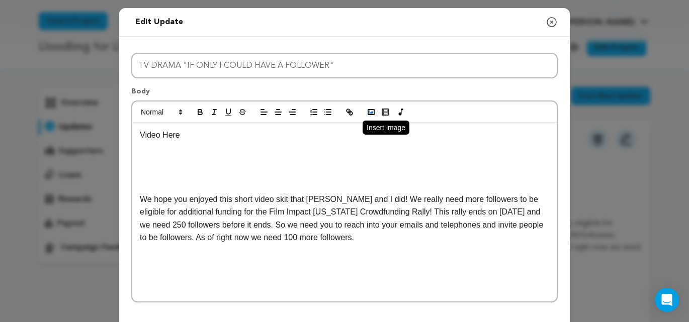
click at [371, 112] on icon "button" at bounding box center [370, 112] width 9 height 9
click at [370, 113] on polyline "button" at bounding box center [371, 112] width 4 height 3
click at [388, 113] on rect "button" at bounding box center [385, 112] width 6 height 6
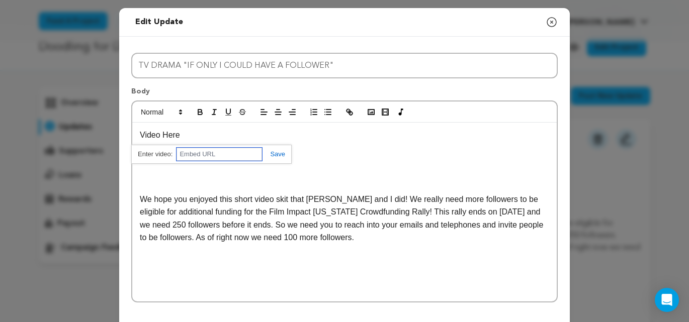
click at [202, 156] on input "text" at bounding box center [218, 154] width 85 height 13
paste input "https://youtu.be/lKjyIrzC4BI"
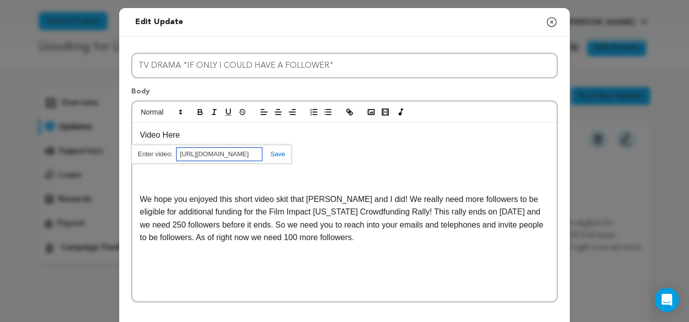
type input "https://youtu.be/lKjyIrzC4BI"
click at [281, 156] on link at bounding box center [273, 154] width 23 height 8
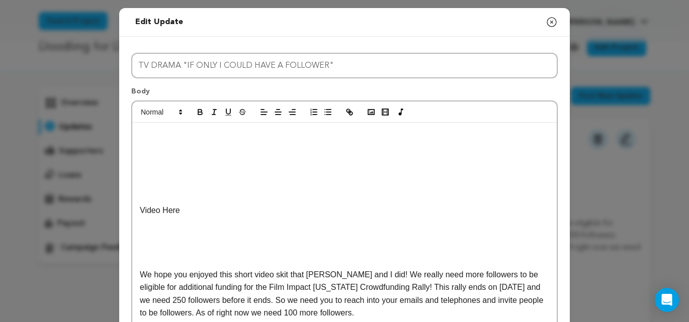
click at [140, 214] on p "Video Here" at bounding box center [344, 210] width 409 height 13
drag, startPoint x: 190, startPoint y: 212, endPoint x: 138, endPoint y: 216, distance: 51.9
click at [138, 216] on div "Video Here We hope you enjoyed this short video skit that Derek and I did! We r…" at bounding box center [344, 250] width 424 height 255
click at [145, 235] on p at bounding box center [344, 236] width 409 height 13
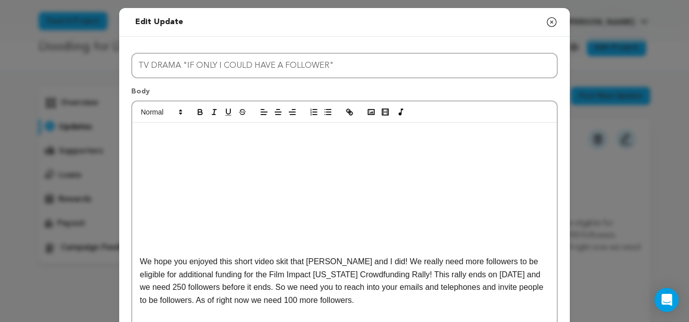
click at [146, 242] on p at bounding box center [344, 236] width 409 height 13
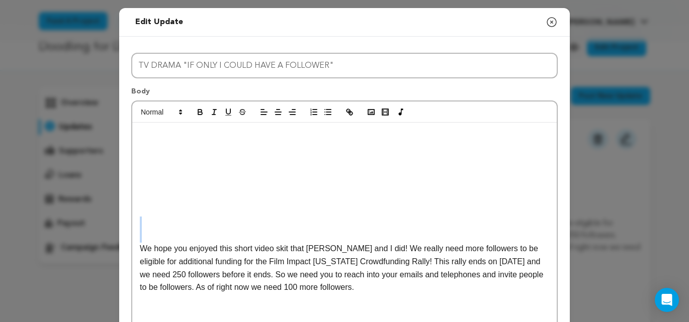
click at [143, 229] on div "We hope you enjoyed this short video skit that Derek and I did! We really need …" at bounding box center [344, 237] width 424 height 229
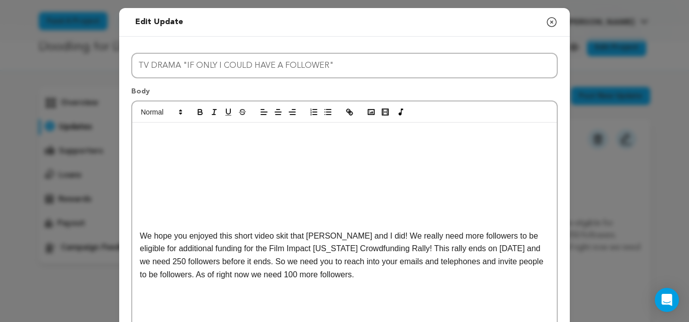
click at [371, 236] on p "We hope you enjoyed this short video skit that Derek and I did! We really need …" at bounding box center [344, 255] width 409 height 51
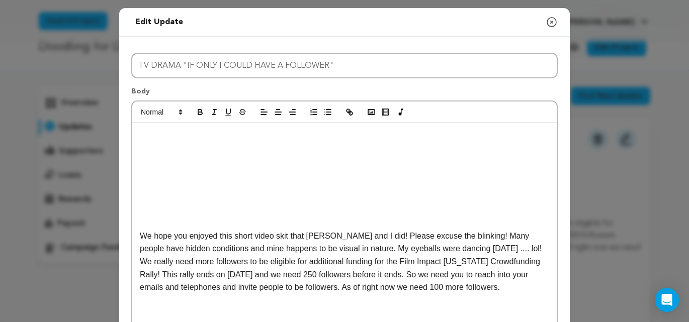
click at [320, 275] on p "We hope you enjoyed this short video skit that Derek and I did! Please excuse t…" at bounding box center [344, 262] width 409 height 64
click at [240, 287] on p "We hope you enjoyed this short video skit that Derek and I did! Please excuse t…" at bounding box center [344, 262] width 409 height 64
click at [300, 287] on p "We hope you enjoyed this short video skit that Derek and I did! Please excuse t…" at bounding box center [344, 262] width 409 height 64
click at [352, 287] on p "We hope you enjoyed this short video skit that Derek and I did! Please excuse t…" at bounding box center [344, 262] width 409 height 64
click at [512, 288] on p "We hope you enjoyed this short video skit that Derek and I did! Please excuse t…" at bounding box center [344, 262] width 409 height 64
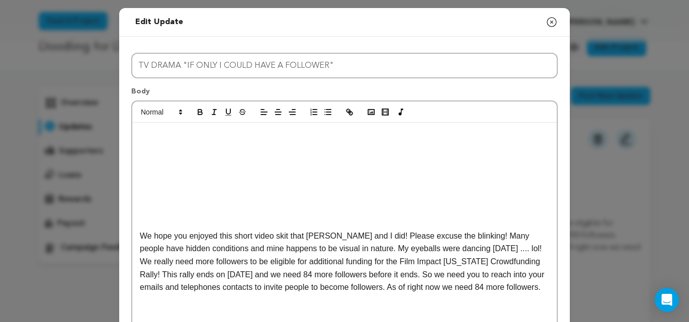
click at [191, 294] on p "We hope you enjoyed this short video skit that [PERSON_NAME] and I did! Please …" at bounding box center [344, 262] width 409 height 64
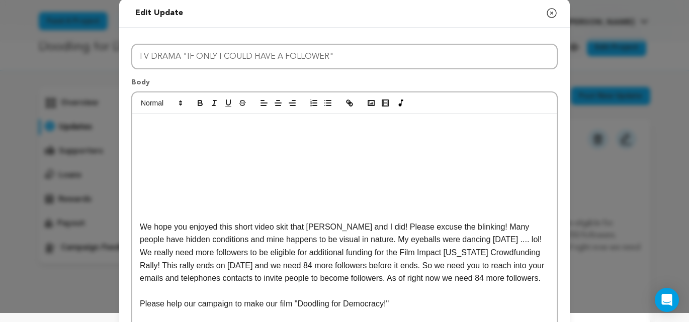
click at [194, 285] on p "We hope you enjoyed this short video skit that [PERSON_NAME] and I did! Please …" at bounding box center [344, 253] width 409 height 64
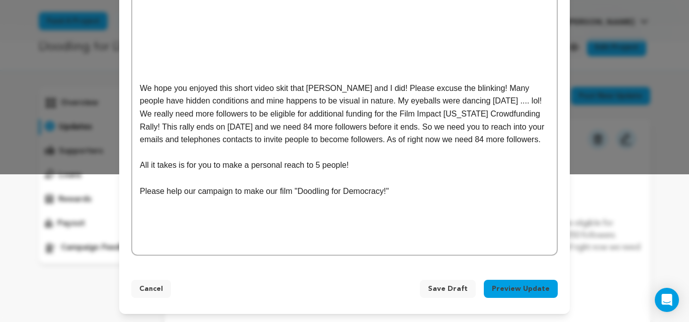
click at [397, 193] on p "Please help our campaign to make our film "Doodling for Democracy!"" at bounding box center [344, 191] width 409 height 13
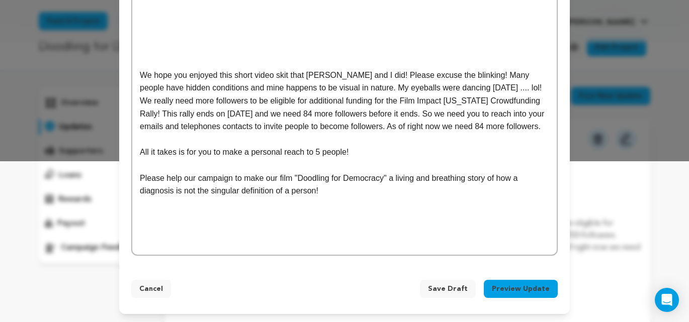
click at [520, 298] on button "Preview Update" at bounding box center [521, 289] width 74 height 18
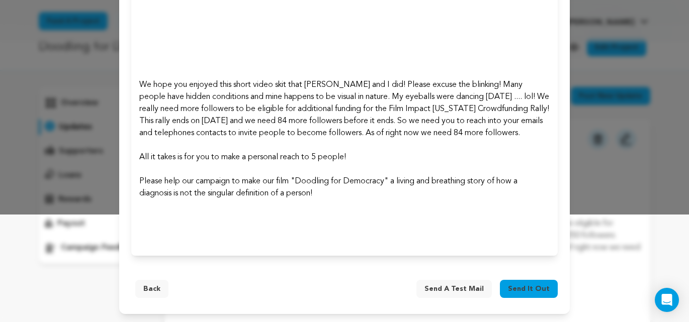
click at [463, 290] on span "Send a test mail" at bounding box center [453, 289] width 59 height 10
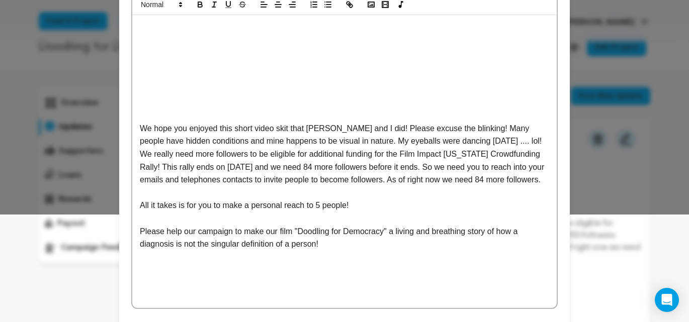
scroll to position [0, 0]
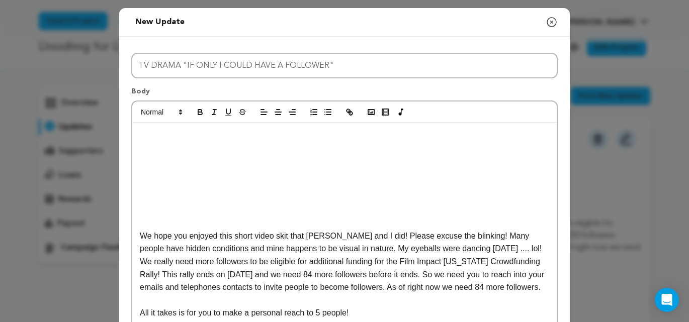
click at [277, 294] on p "We hope you enjoyed this short video skit that [PERSON_NAME] and I did! Please …" at bounding box center [344, 262] width 409 height 64
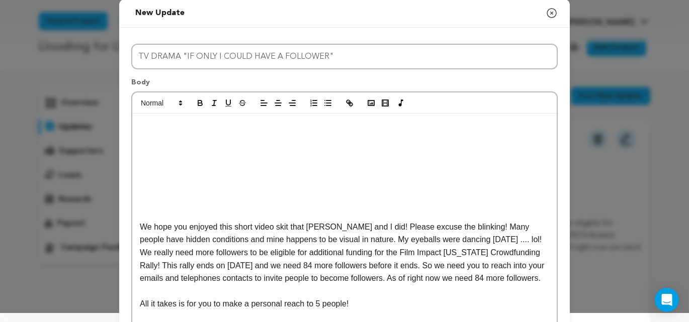
scroll to position [174, 0]
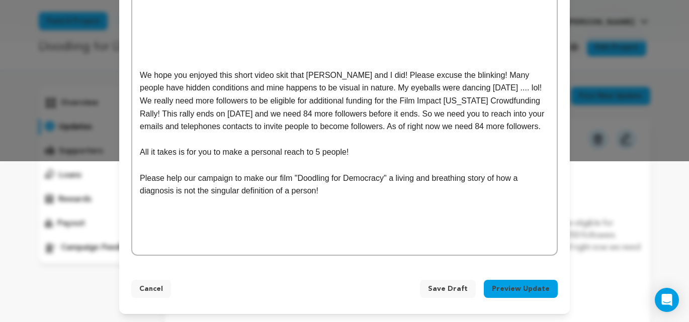
click at [447, 292] on span "Save Draft" at bounding box center [448, 289] width 40 height 10
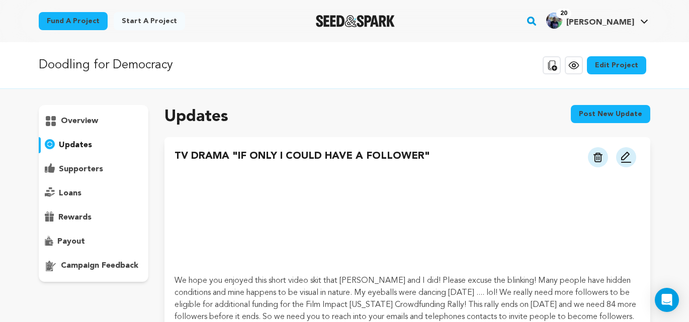
click at [627, 158] on img at bounding box center [626, 157] width 12 height 12
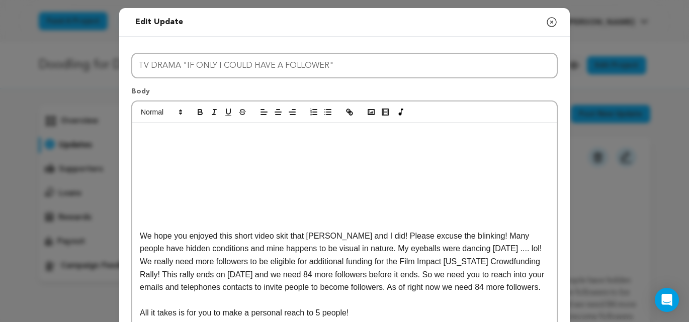
click at [488, 200] on div "We hope you enjoyed this short video skit that [PERSON_NAME] and I did! Please …" at bounding box center [344, 270] width 424 height 294
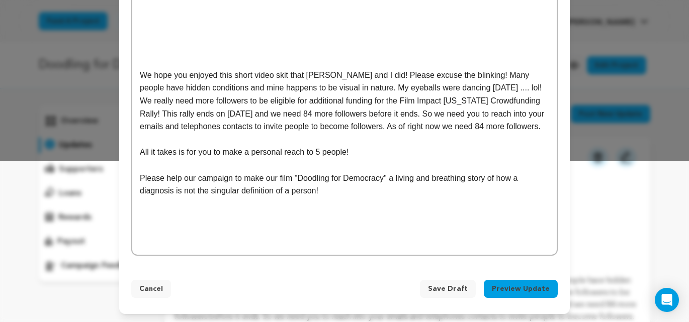
click at [504, 289] on button "Preview Update" at bounding box center [521, 289] width 74 height 18
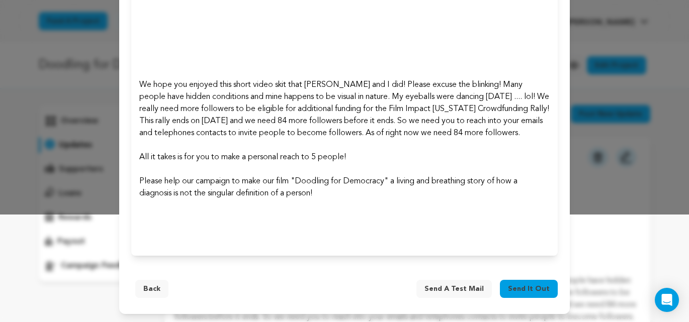
click at [525, 289] on span "Send it out" at bounding box center [529, 289] width 42 height 10
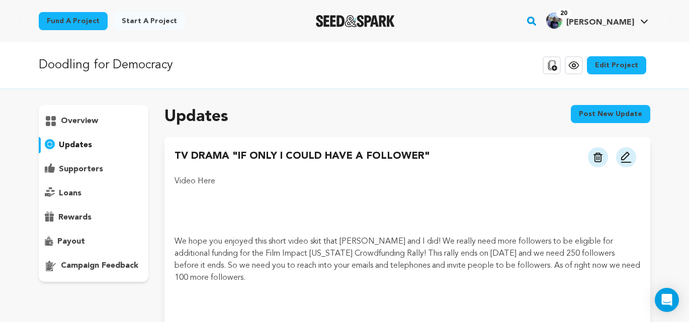
click at [602, 156] on img at bounding box center [597, 158] width 9 height 10
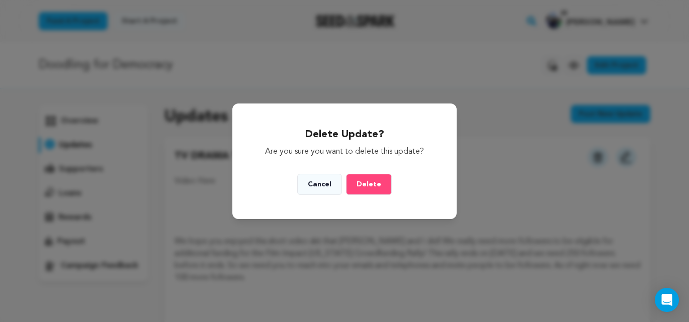
click at [378, 185] on span "Delete" at bounding box center [368, 184] width 25 height 7
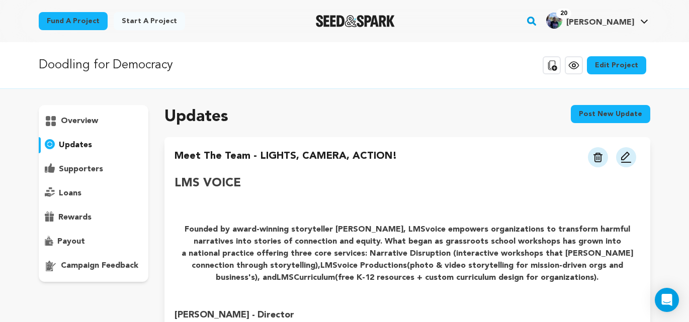
click at [93, 169] on p "supporters" at bounding box center [81, 169] width 44 height 12
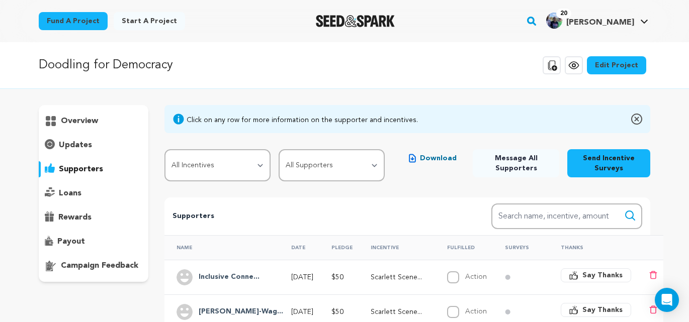
click at [75, 140] on p "updates" at bounding box center [75, 145] width 33 height 12
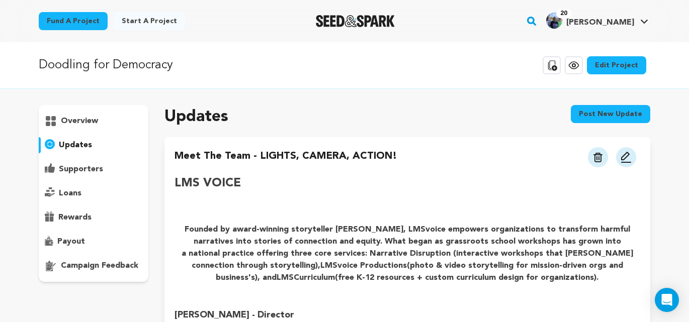
click at [84, 119] on p "overview" at bounding box center [79, 121] width 37 height 12
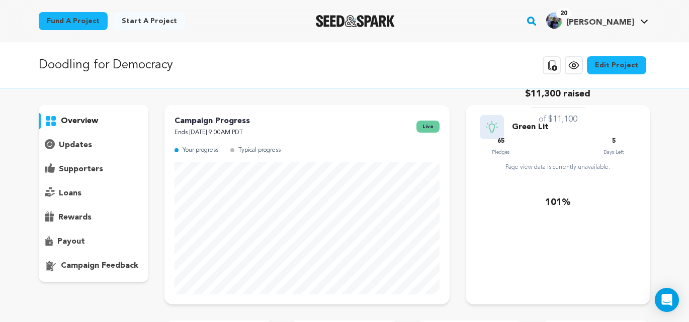
click at [86, 144] on p "updates" at bounding box center [75, 145] width 33 height 12
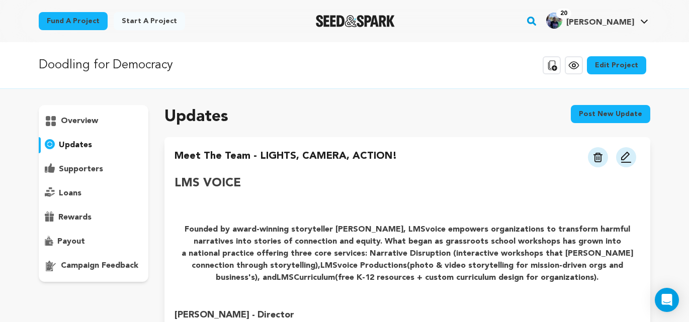
click at [88, 171] on p "supporters" at bounding box center [81, 169] width 44 height 12
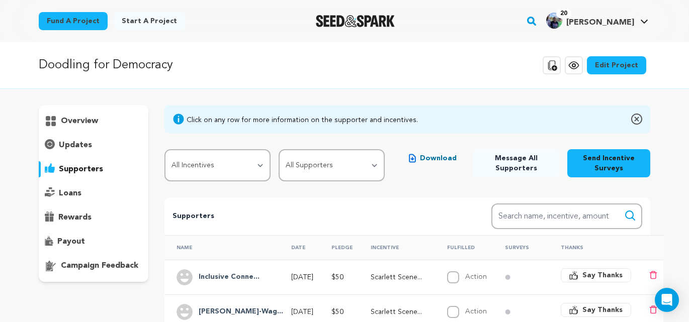
click at [78, 143] on p "updates" at bounding box center [75, 145] width 33 height 12
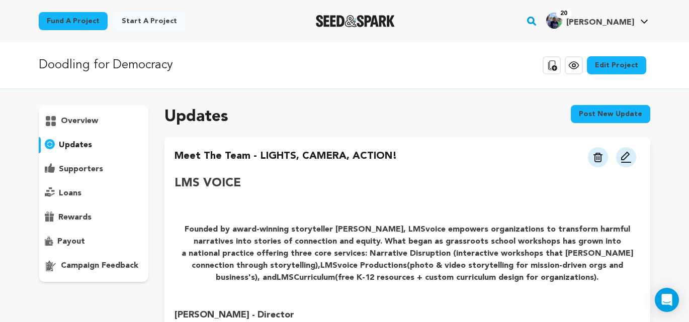
click at [608, 116] on button "Post new update" at bounding box center [610, 114] width 79 height 18
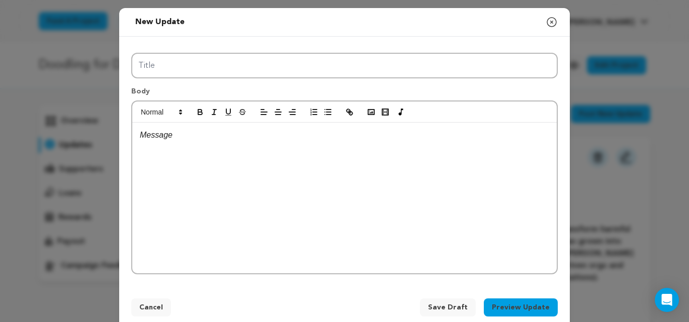
click at [552, 24] on icon "button" at bounding box center [551, 22] width 12 height 12
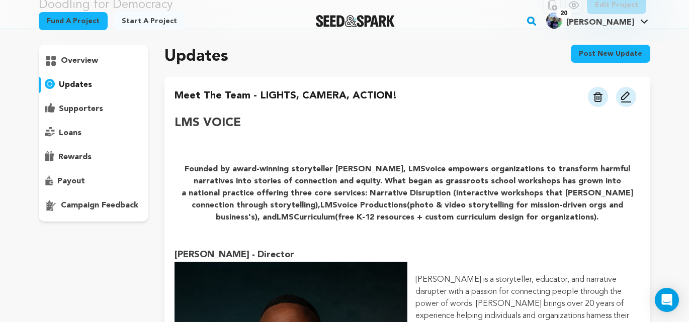
scroll to position [40, 0]
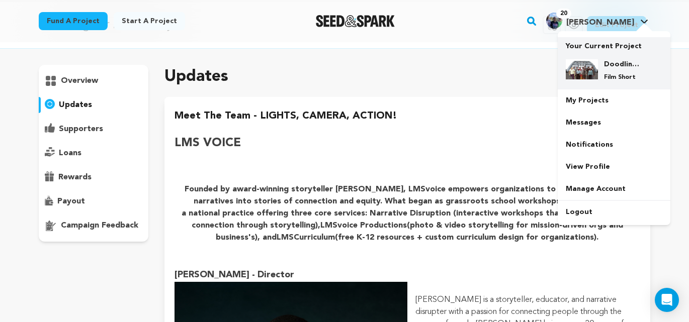
click at [609, 71] on div "Doodling for Democracy Film Short" at bounding box center [622, 70] width 48 height 22
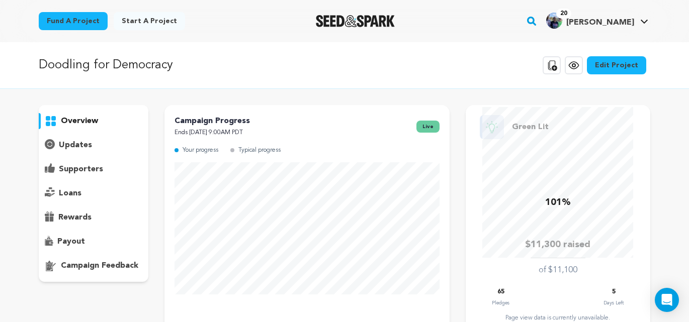
click at [557, 66] on icon at bounding box center [552, 65] width 9 height 10
click at [83, 124] on p "overview" at bounding box center [79, 121] width 37 height 12
click at [83, 119] on p "overview" at bounding box center [79, 121] width 37 height 12
click at [83, 148] on p "updates" at bounding box center [75, 145] width 33 height 12
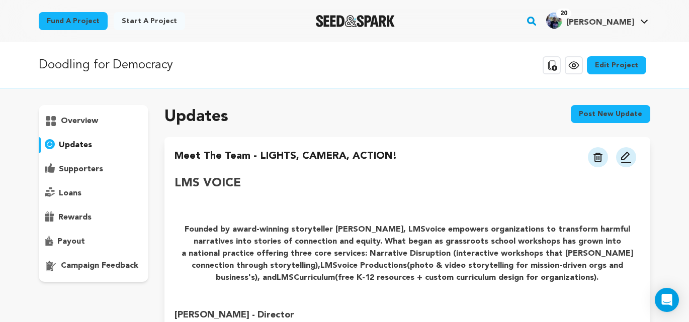
click at [626, 156] on img at bounding box center [626, 157] width 12 height 12
